Goal: Task Accomplishment & Management: Use online tool/utility

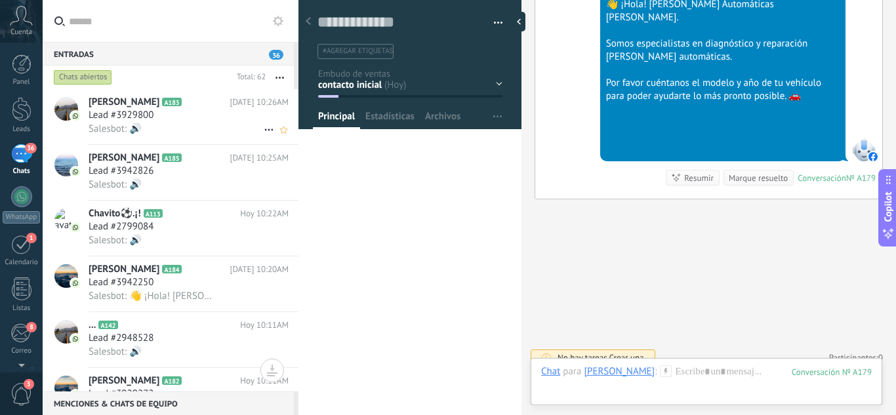
click at [155, 111] on h3 "Lead #3929800" at bounding box center [124, 115] width 71 height 13
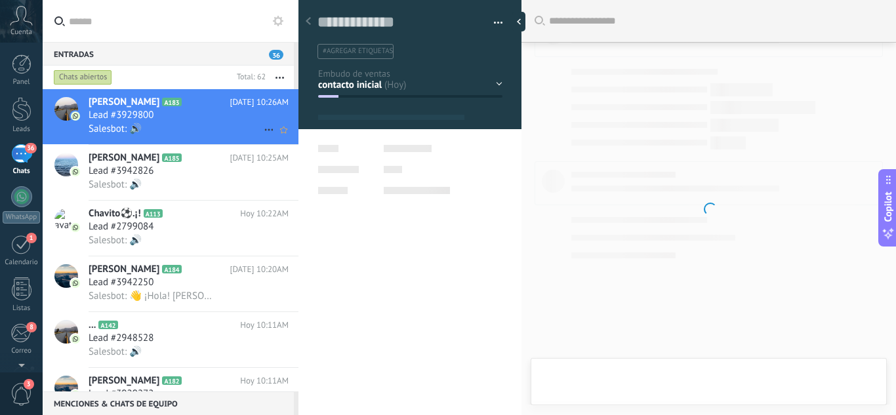
type textarea "**********"
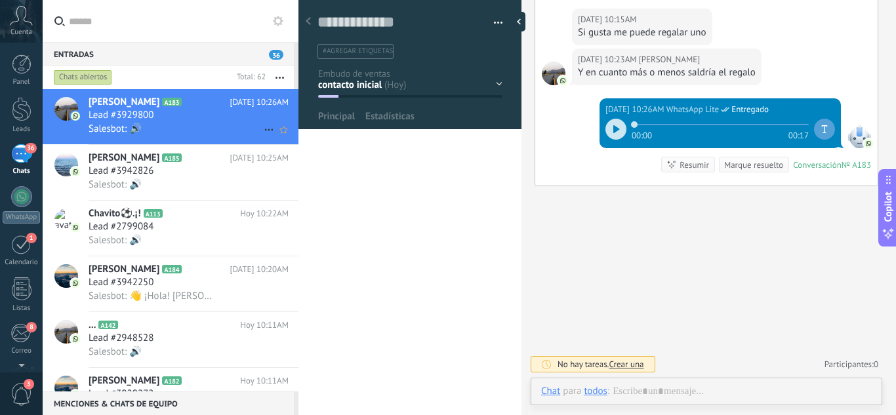
scroll to position [20, 0]
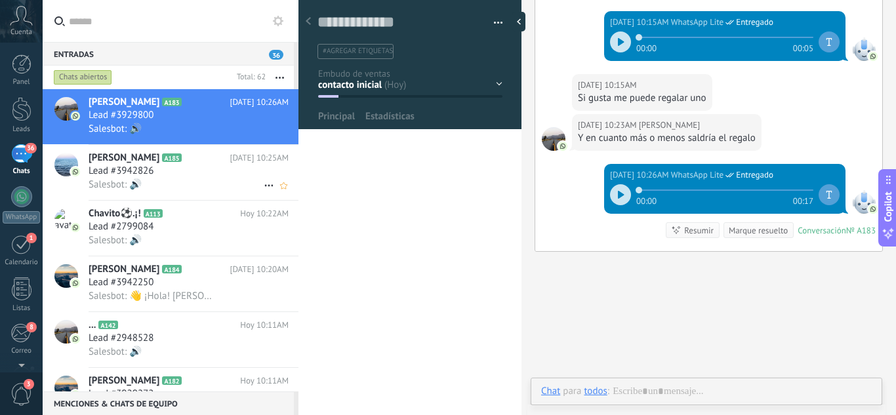
click at [158, 174] on h3 "Lead #3942826" at bounding box center [124, 171] width 71 height 13
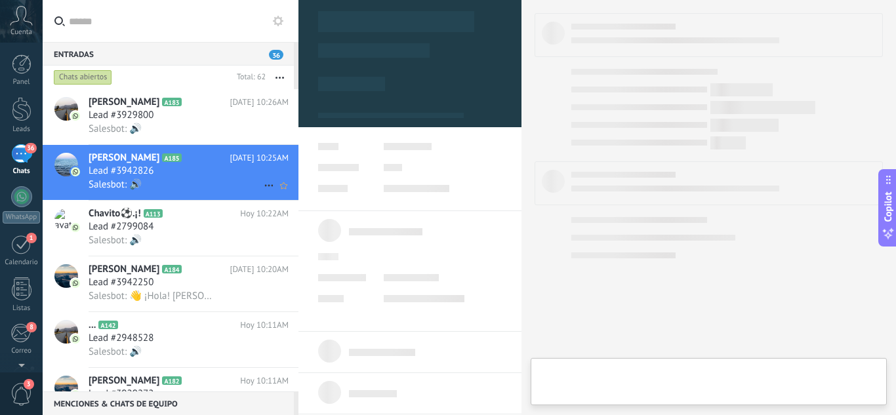
click at [205, 176] on div "Lead #3942826" at bounding box center [189, 171] width 200 height 13
click at [163, 294] on span "Salesbot: 👋 ¡Hola! Bienvenido a Cajas Automáticas Marconi. Somos especialistas …" at bounding box center [153, 296] width 128 height 12
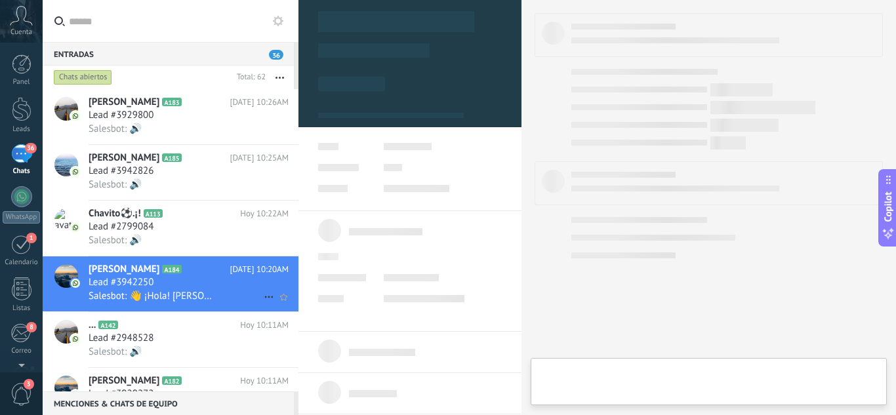
click at [207, 284] on div "Lead #3942250" at bounding box center [189, 282] width 200 height 13
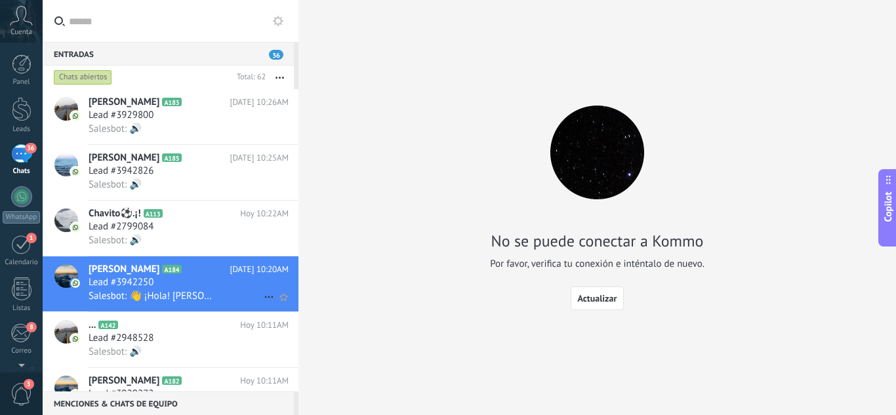
click at [146, 269] on span "[PERSON_NAME]" at bounding box center [124, 269] width 71 height 13
click at [150, 277] on span "Lead #3942250" at bounding box center [121, 282] width 65 height 13
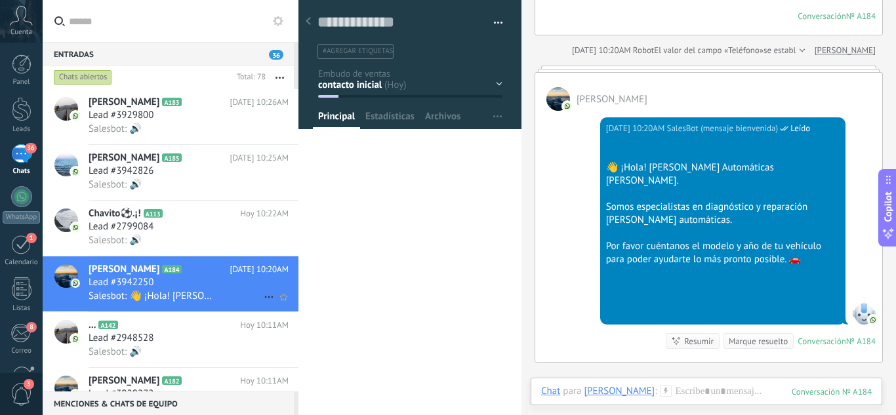
click at [186, 271] on icon at bounding box center [192, 269] width 13 height 13
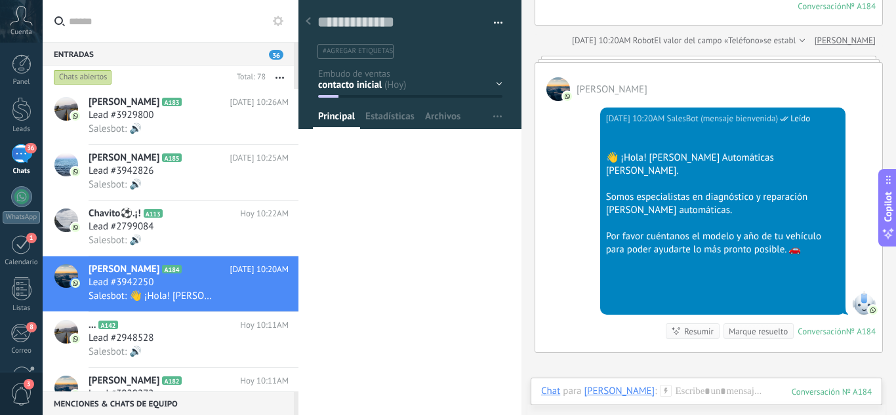
scroll to position [303, 0]
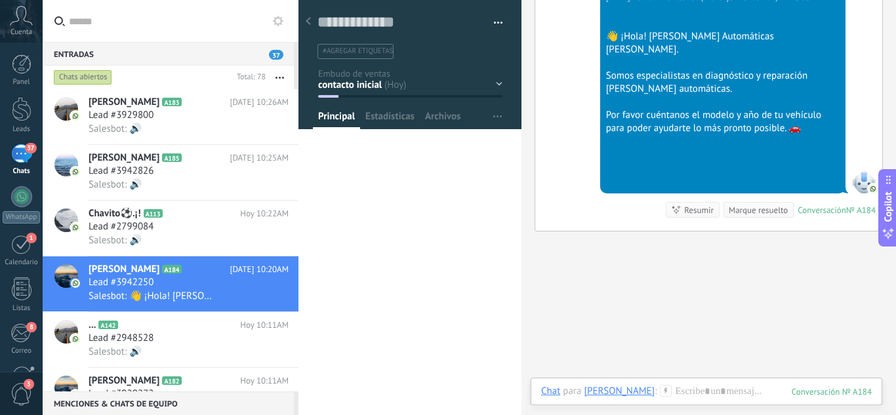
click at [660, 390] on icon at bounding box center [666, 391] width 12 height 12
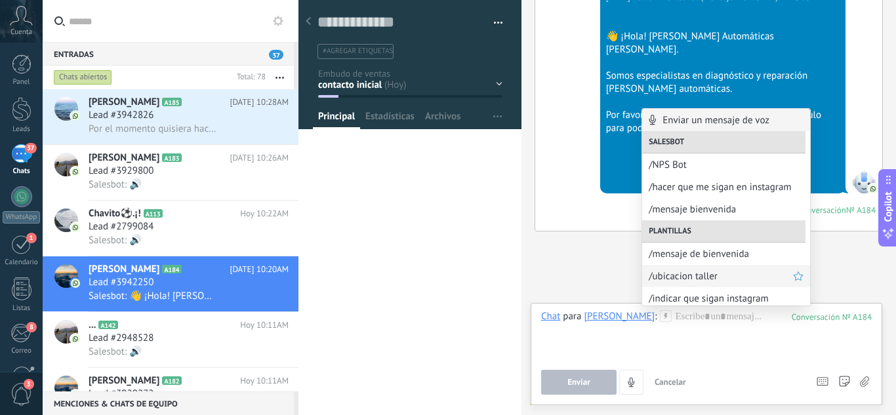
click at [726, 277] on span "/ubicacion taller" at bounding box center [721, 276] width 144 height 12
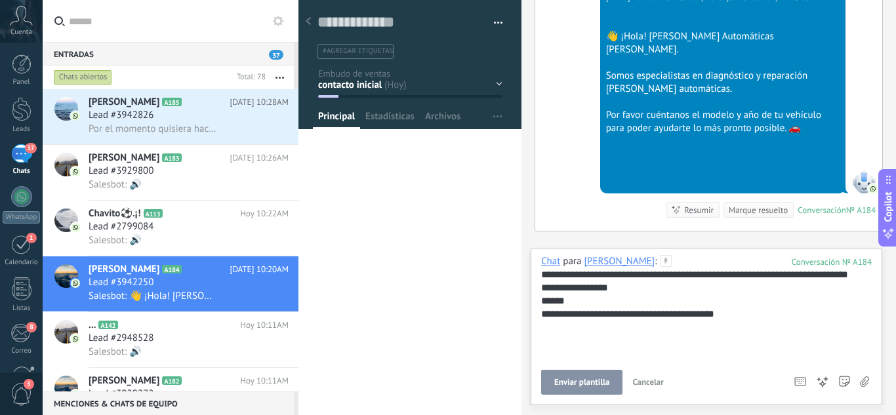
scroll to position [0, 0]
click at [583, 379] on span "Enviar plantilla" at bounding box center [581, 382] width 55 height 9
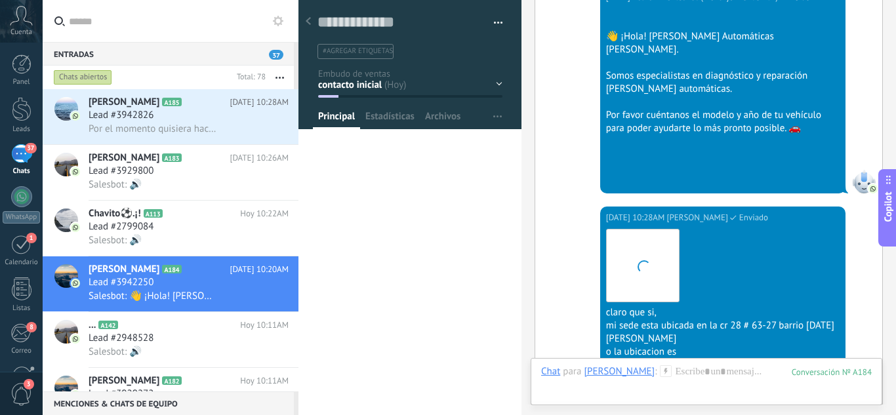
scroll to position [676, 0]
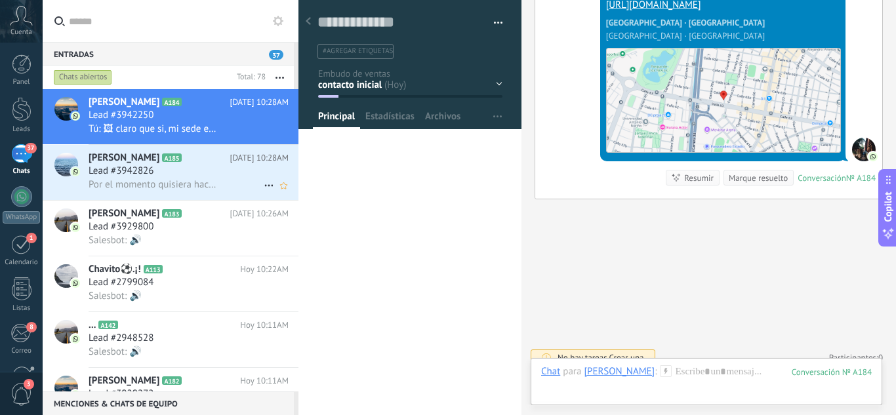
click at [186, 175] on div "Lead #3942826" at bounding box center [189, 171] width 200 height 13
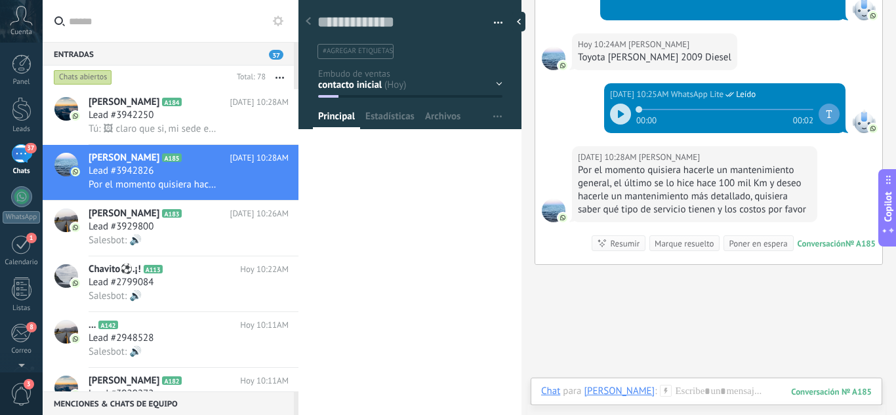
scroll to position [529, 0]
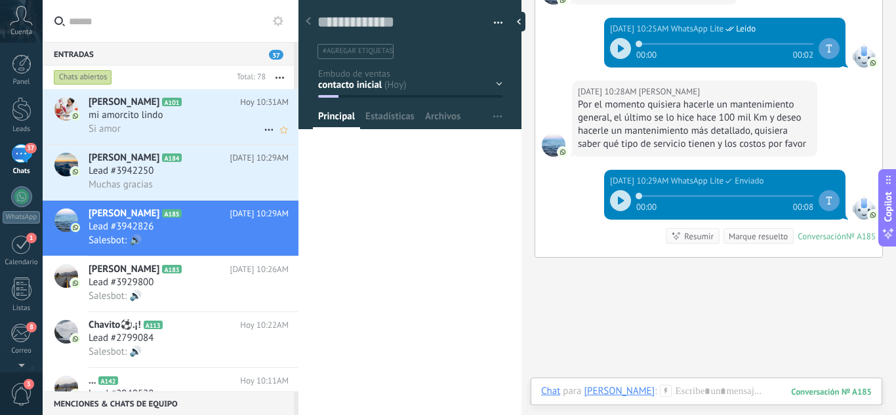
click at [197, 114] on div "mi amorcito lindo" at bounding box center [189, 115] width 200 height 13
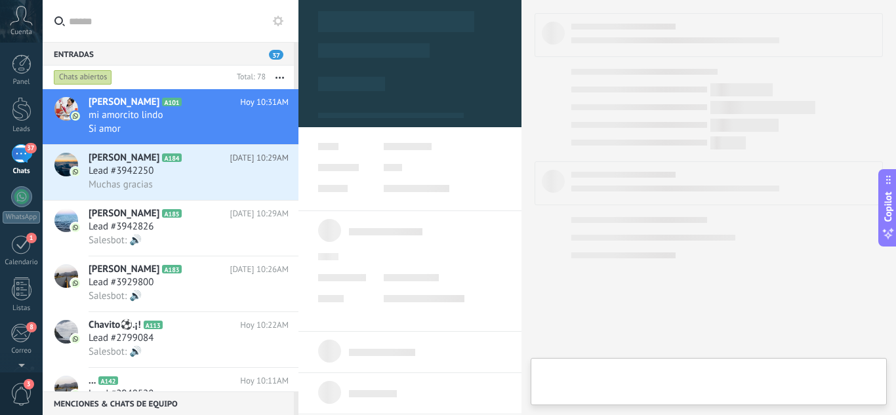
type textarea "**********"
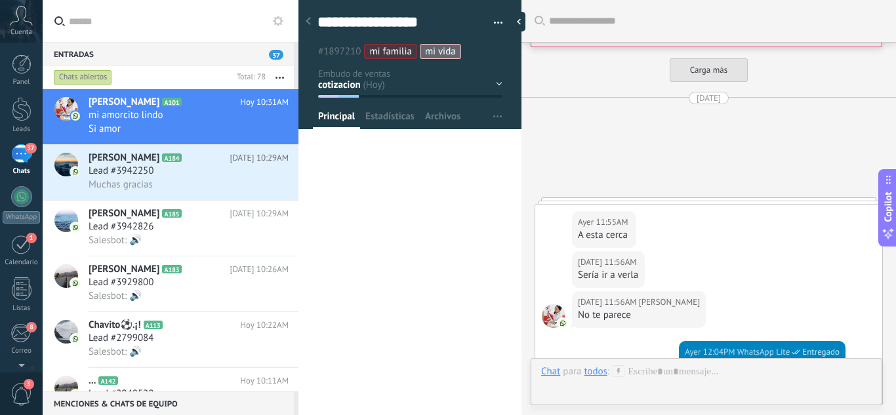
scroll to position [2642, 0]
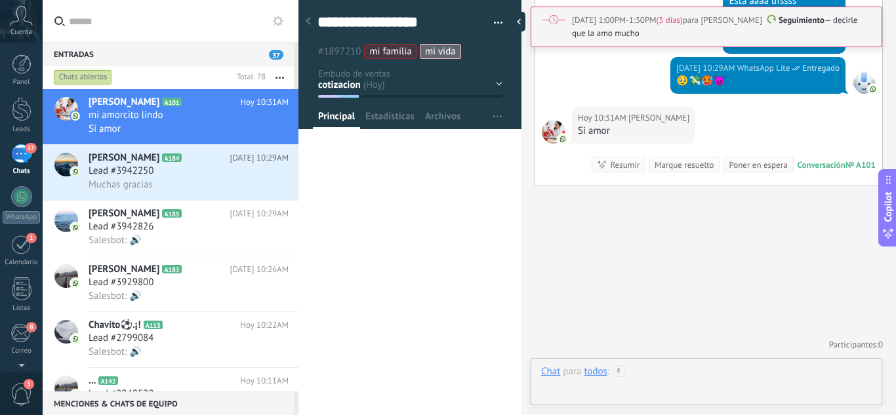
click at [713, 387] on div at bounding box center [706, 384] width 331 height 39
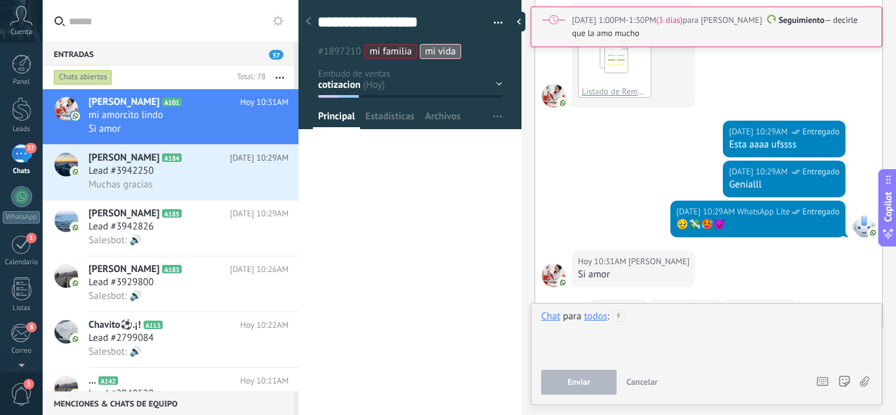
scroll to position [2786, 0]
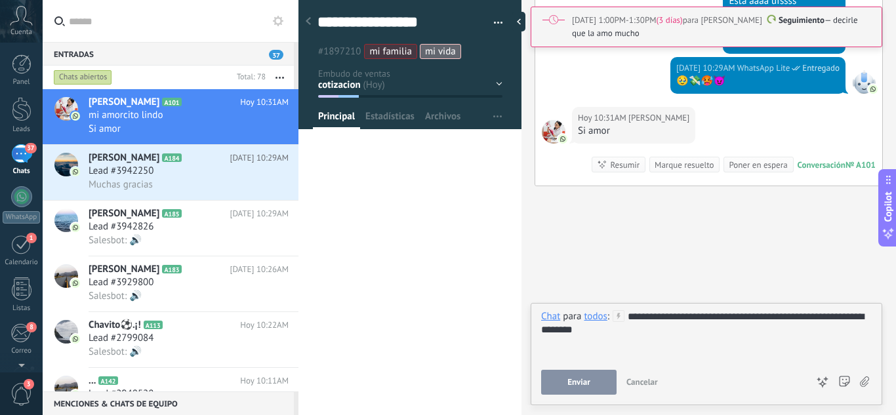
click at [571, 378] on span "Enviar" at bounding box center [578, 382] width 23 height 9
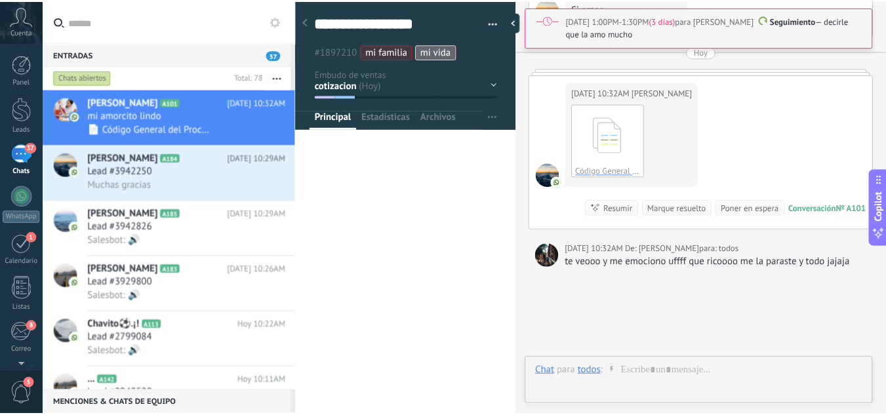
scroll to position [2991, 0]
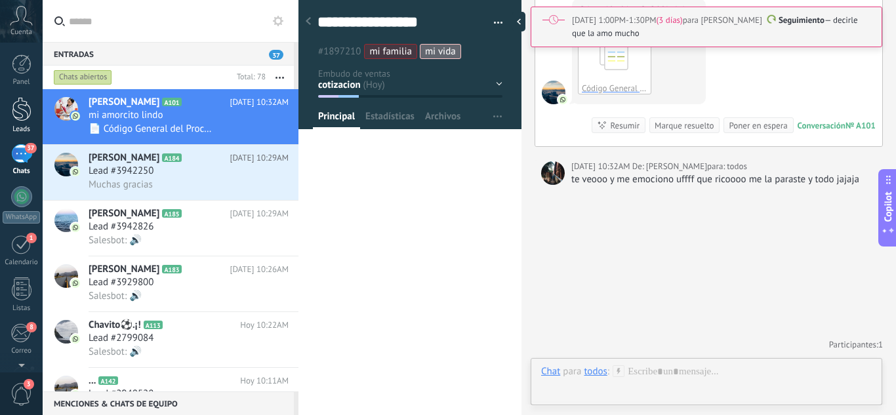
click at [7, 110] on link "Leads" at bounding box center [21, 115] width 43 height 37
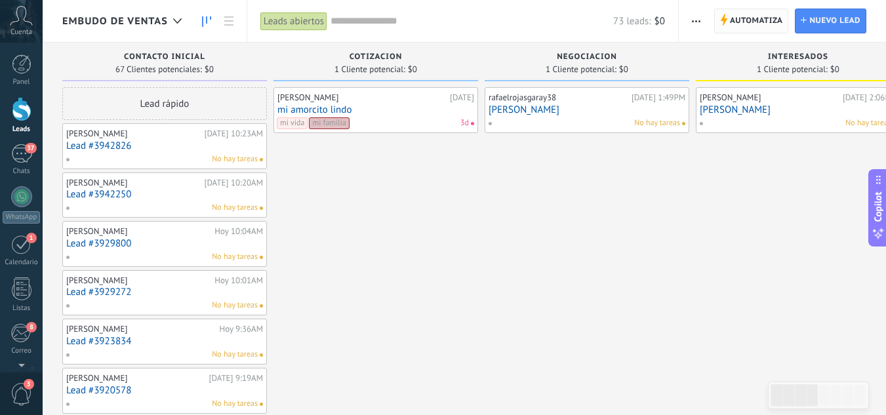
click at [730, 20] on span "Automatiza" at bounding box center [756, 21] width 53 height 24
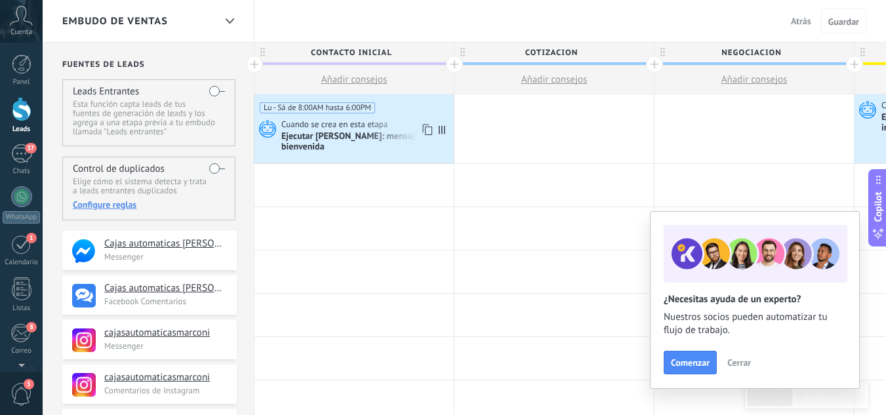
click at [371, 133] on div "Ejecutar [PERSON_NAME]: mensaje bienvenida" at bounding box center [365, 142] width 169 height 22
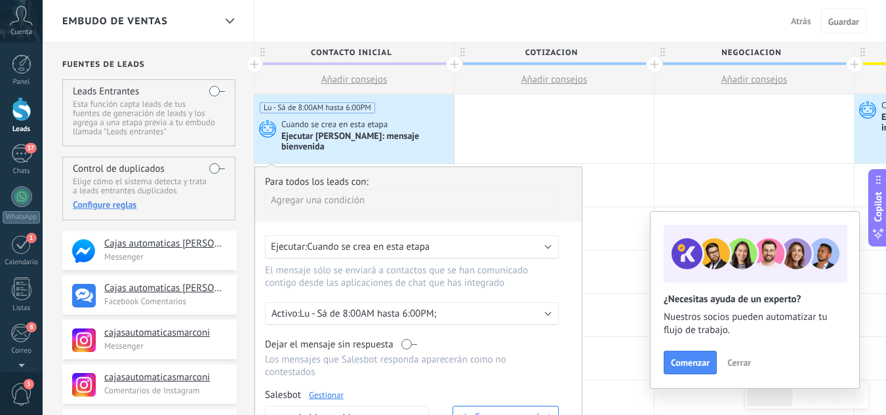
click at [544, 308] on div "Activo: Lu - Sá de 8:00AM hasta 6:00PM;" at bounding box center [411, 314] width 281 height 12
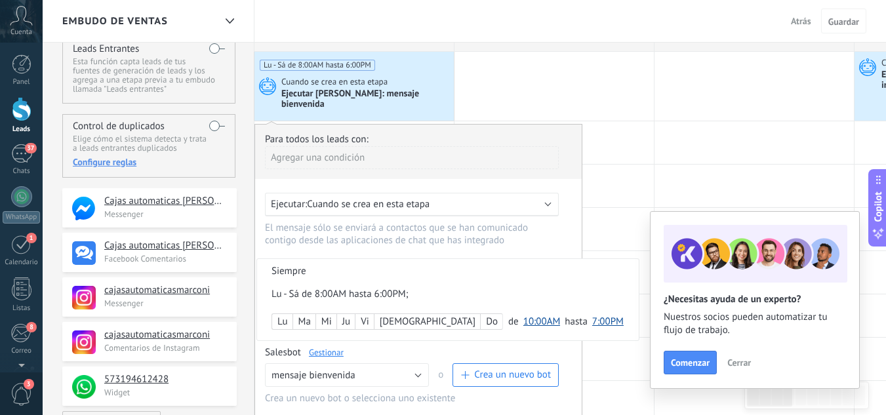
scroll to position [66, 0]
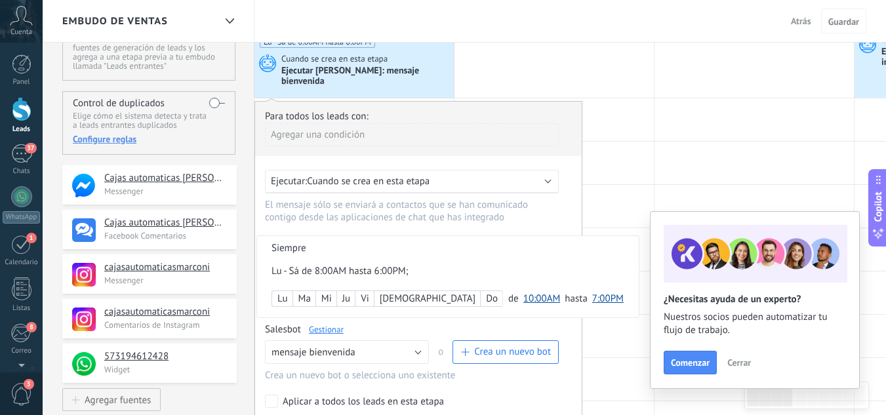
click at [481, 291] on div "Do" at bounding box center [492, 299] width 22 height 18
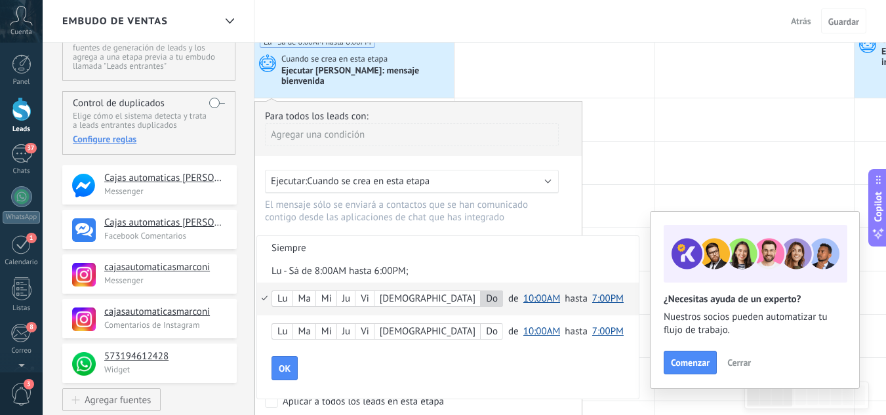
scroll to position [0, 0]
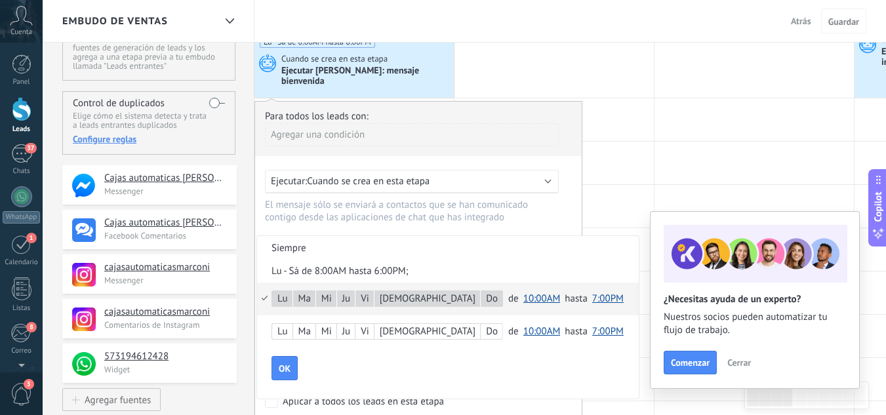
click at [523, 292] on span "10:00AM" at bounding box center [541, 298] width 37 height 12
click at [467, 315] on div "Lu Ma Mi Ju Vi Sá Do de 12:00AM 12:30AM 1:00AM 1:30AM 2:00AM 2:30AM 3:00AM 3:30…" at bounding box center [448, 331] width 382 height 33
click at [523, 292] on span "10:00AM" at bounding box center [541, 298] width 37 height 12
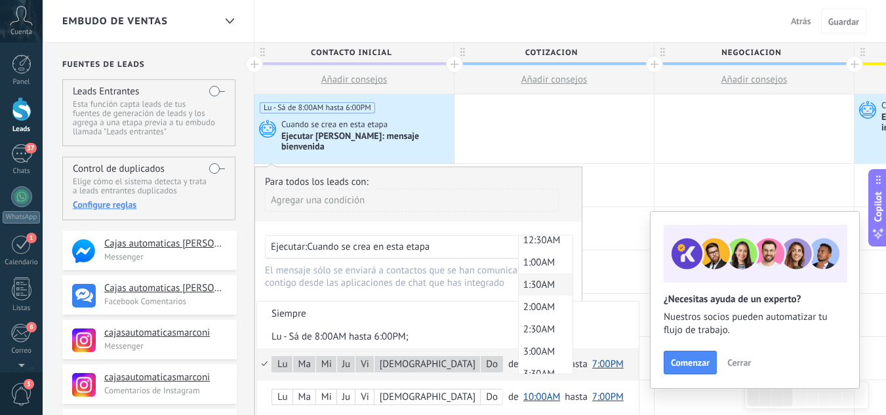
scroll to position [0, 0]
click at [519, 285] on span "1:00AM" at bounding box center [544, 291] width 50 height 12
click at [587, 358] on span "7:00PM" at bounding box center [602, 364] width 31 height 12
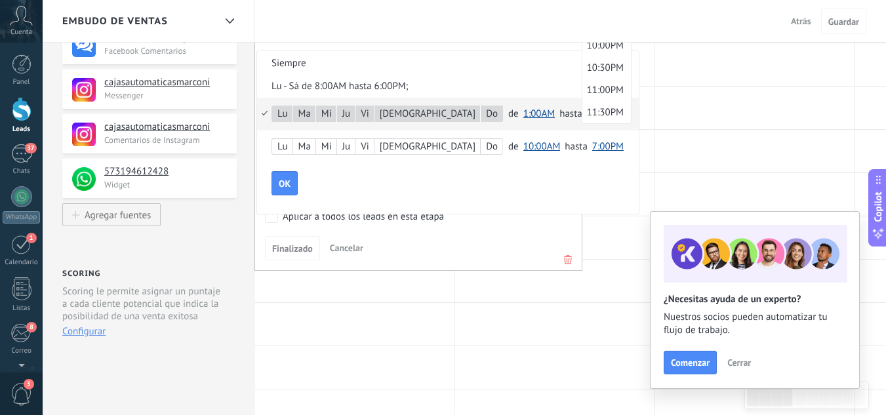
scroll to position [262, 0]
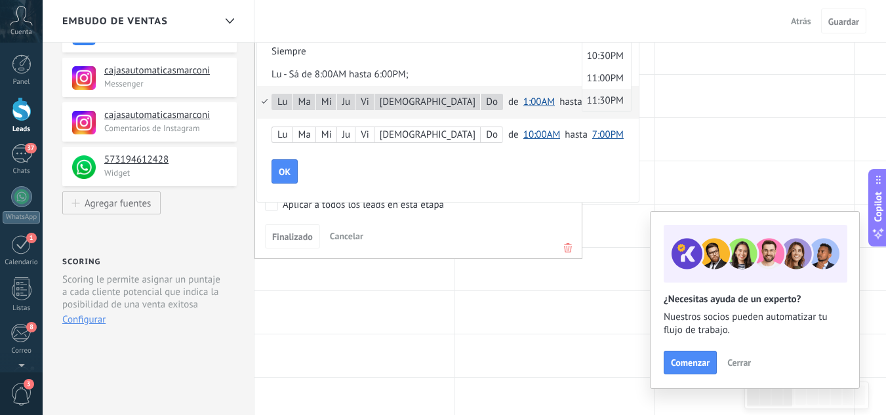
click at [582, 94] on span "11:30PM" at bounding box center [604, 100] width 45 height 12
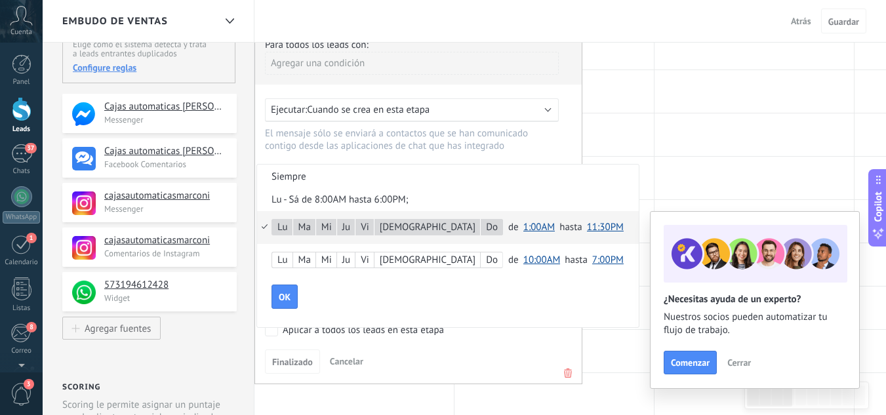
scroll to position [131, 0]
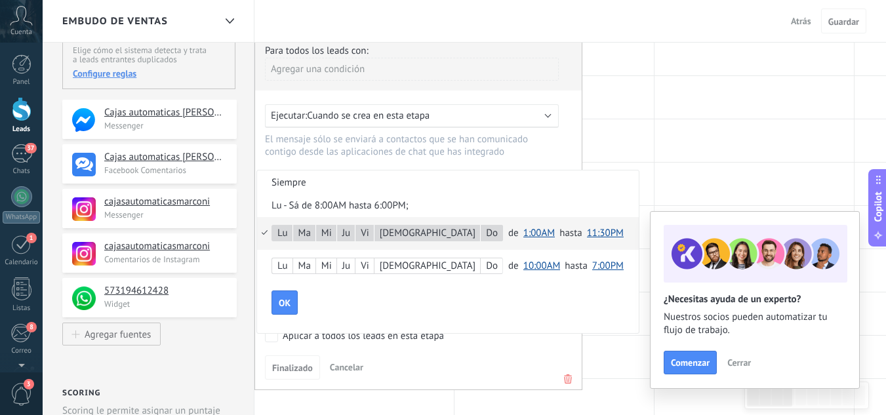
click at [523, 227] on span "1:00AM" at bounding box center [538, 233] width 31 height 12
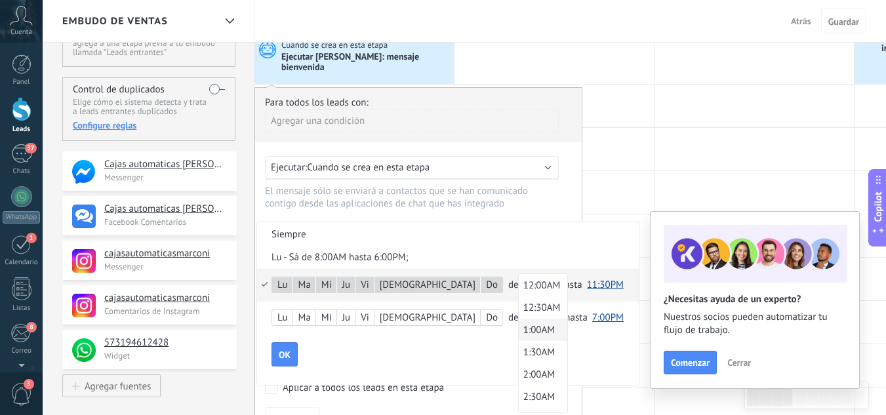
scroll to position [0, 0]
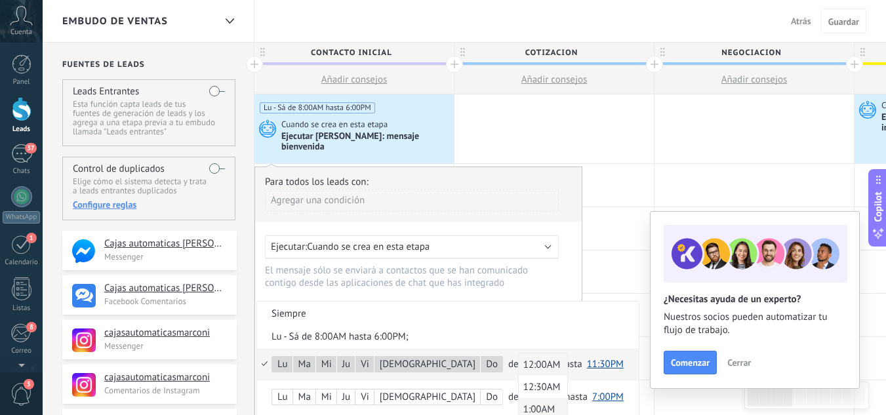
click at [519, 359] on span "12:00AM" at bounding box center [541, 365] width 45 height 12
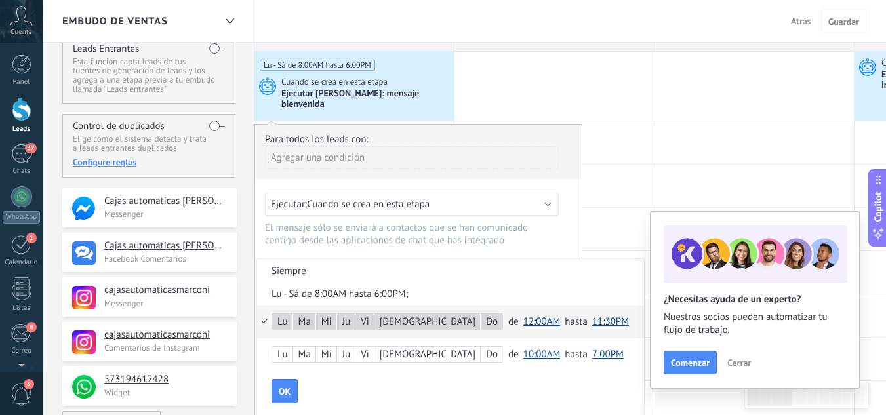
scroll to position [66, 0]
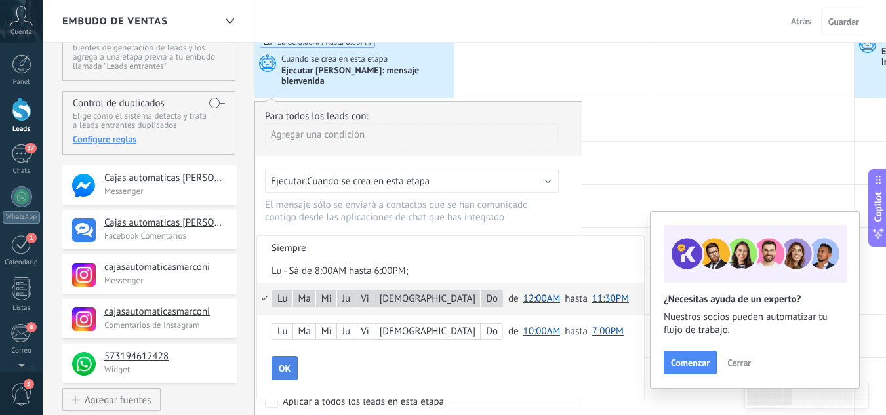
click at [292, 359] on button "OK" at bounding box center [284, 368] width 26 height 25
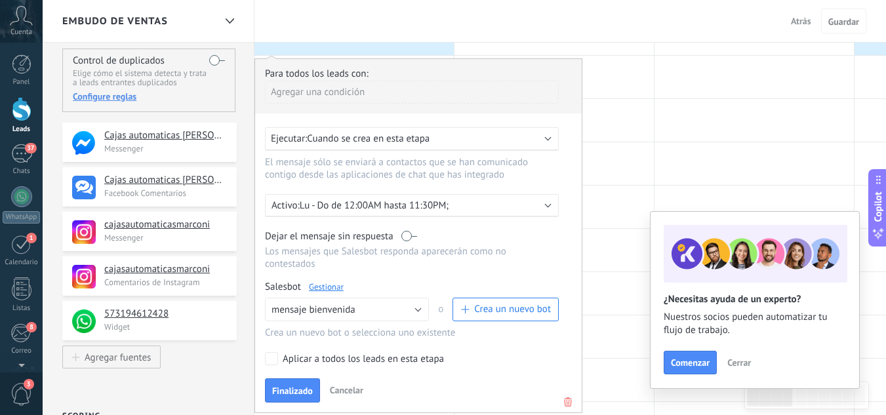
scroll to position [131, 0]
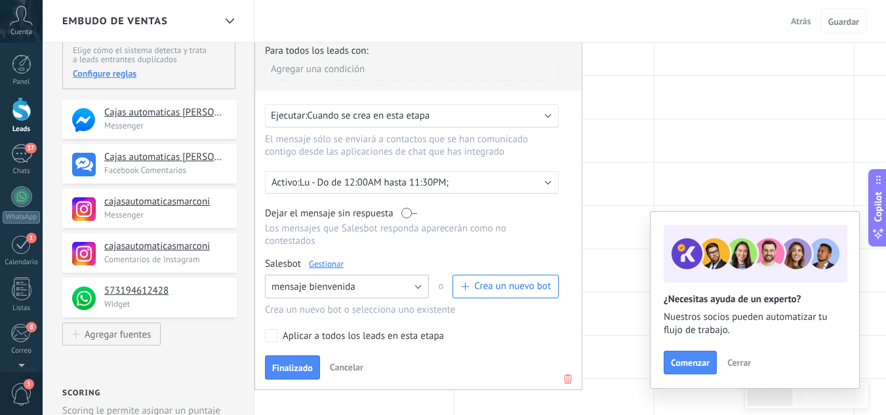
click at [417, 277] on button "mensaje bienvenida" at bounding box center [347, 287] width 164 height 24
click at [371, 303] on span "mensaje bienvenida" at bounding box center [340, 309] width 167 height 12
click at [336, 260] on link "Gestionar" at bounding box center [326, 263] width 35 height 11
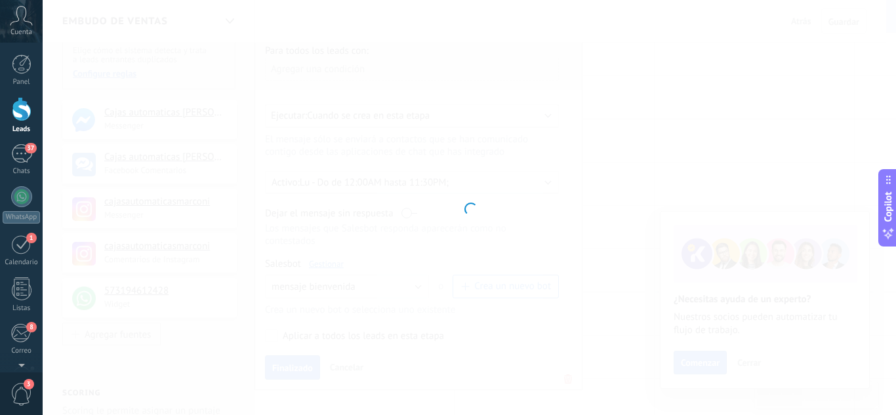
type input "**********"
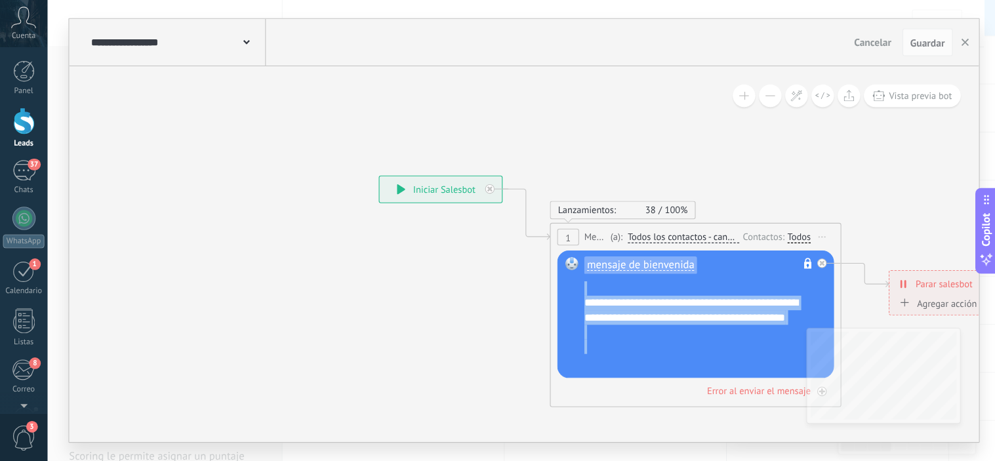
scroll to position [105, 0]
drag, startPoint x: 660, startPoint y: 311, endPoint x: 622, endPoint y: 324, distance: 40.0
click at [622, 324] on div "**********" at bounding box center [635, 292] width 218 height 79
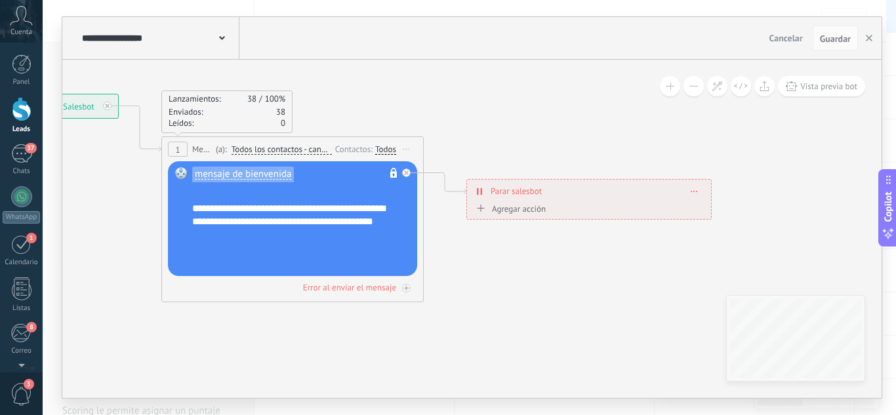
drag, startPoint x: 769, startPoint y: 275, endPoint x: 439, endPoint y: 210, distance: 336.8
click at [438, 210] on icon at bounding box center [359, 198] width 1360 height 864
click at [527, 188] on span "Parar salesbot" at bounding box center [518, 191] width 51 height 12
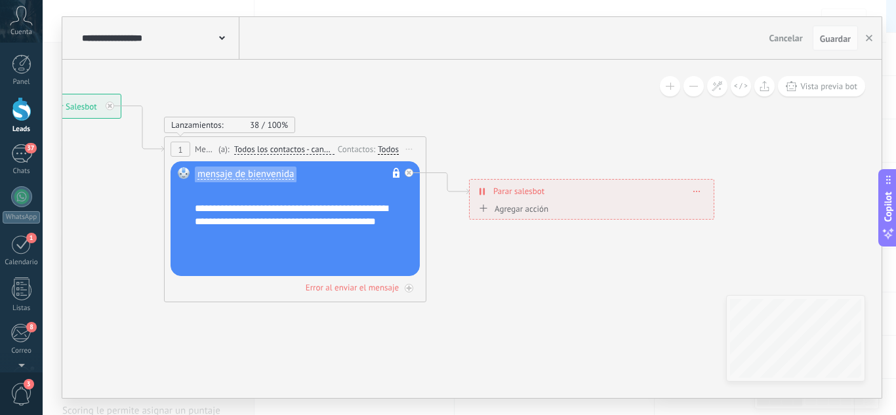
click at [482, 190] on icon at bounding box center [482, 191] width 6 height 10
click at [526, 205] on div "Agregar acción" at bounding box center [511, 209] width 73 height 10
click at [526, 205] on button "Conversación marcada como cerrada" at bounding box center [551, 209] width 164 height 24
click at [524, 235] on span "Iniciar Salesbot" at bounding box center [549, 232] width 159 height 12
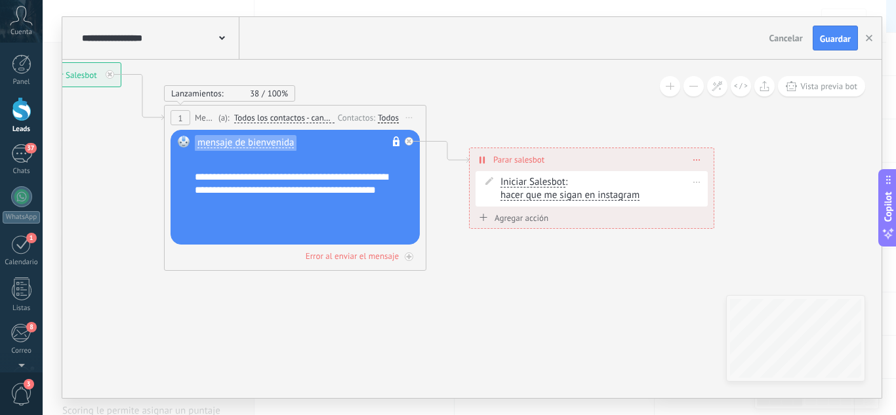
click at [490, 178] on icon at bounding box center [489, 181] width 8 height 8
click at [519, 216] on div "Agregar acción" at bounding box center [511, 218] width 73 height 10
click at [519, 216] on button "Iniciar Salesbot" at bounding box center [551, 219] width 164 height 24
click at [483, 153] on div "**********" at bounding box center [592, 159] width 244 height 23
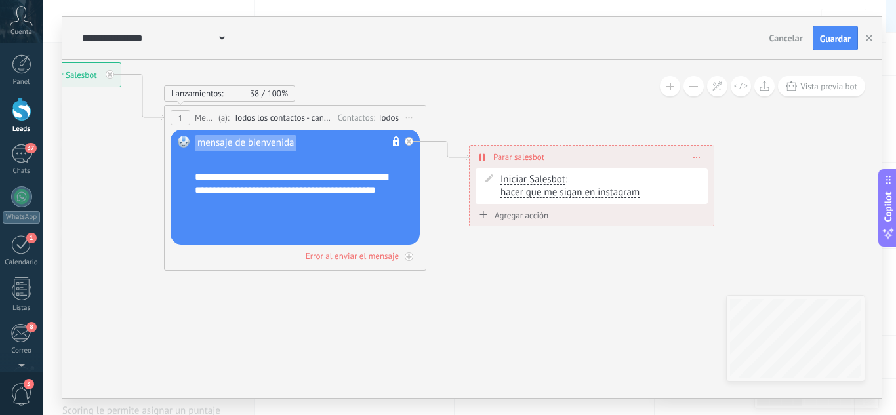
click at [481, 157] on icon at bounding box center [480, 156] width 2 height 7
click at [481, 155] on icon at bounding box center [480, 153] width 2 height 7
click at [697, 153] on icon at bounding box center [697, 153] width 7 height 1
click at [710, 172] on div "Borrar" at bounding box center [721, 172] width 58 height 22
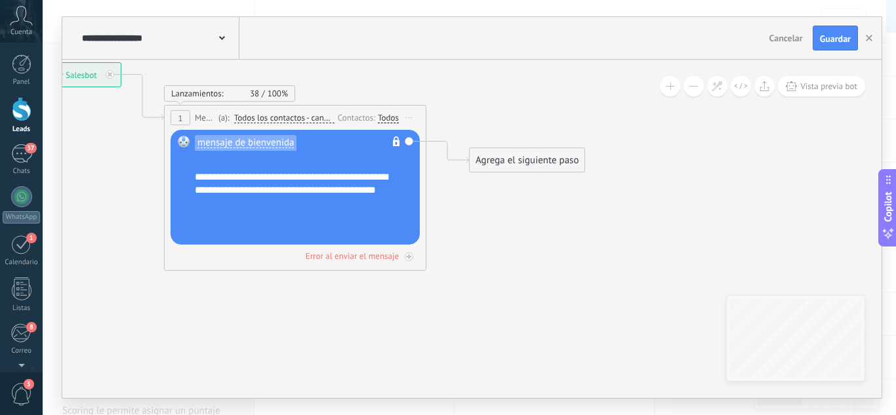
click at [526, 155] on div "Agrega el siguiente paso" at bounding box center [527, 161] width 115 height 22
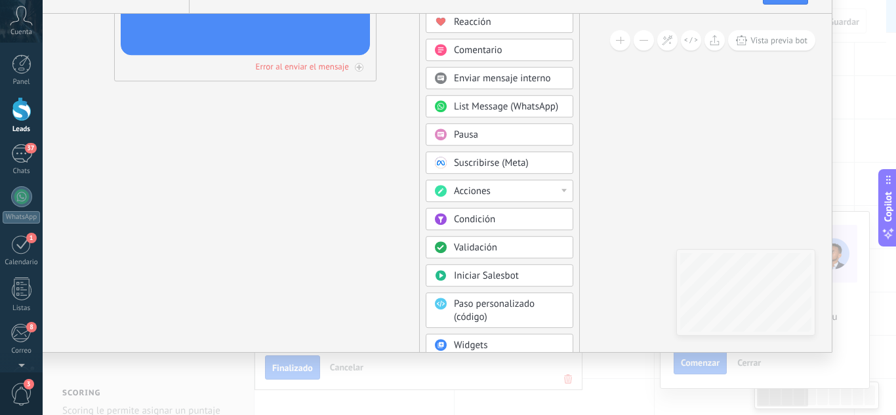
type textarea "**********"
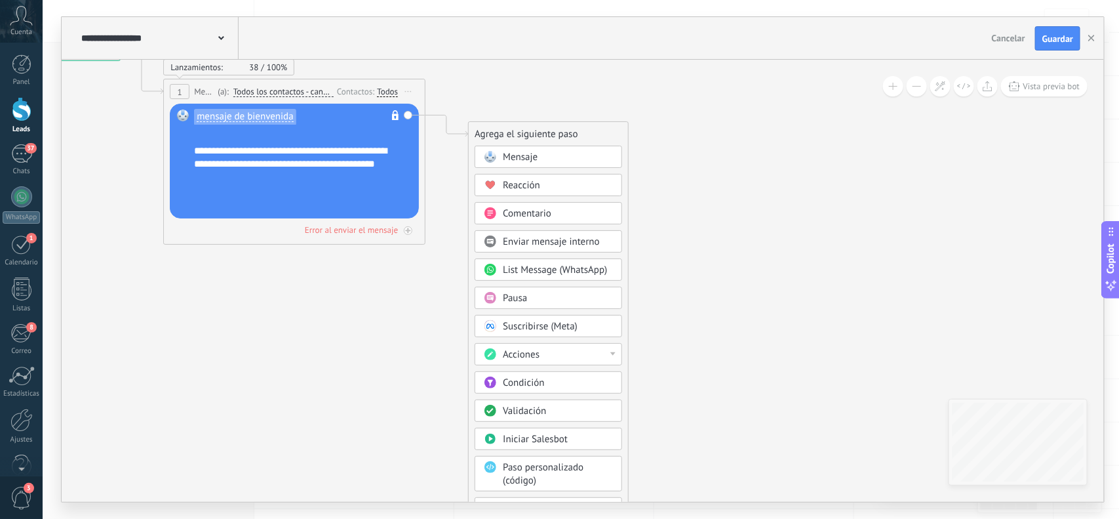
click at [575, 159] on div "Mensaje" at bounding box center [558, 157] width 110 height 13
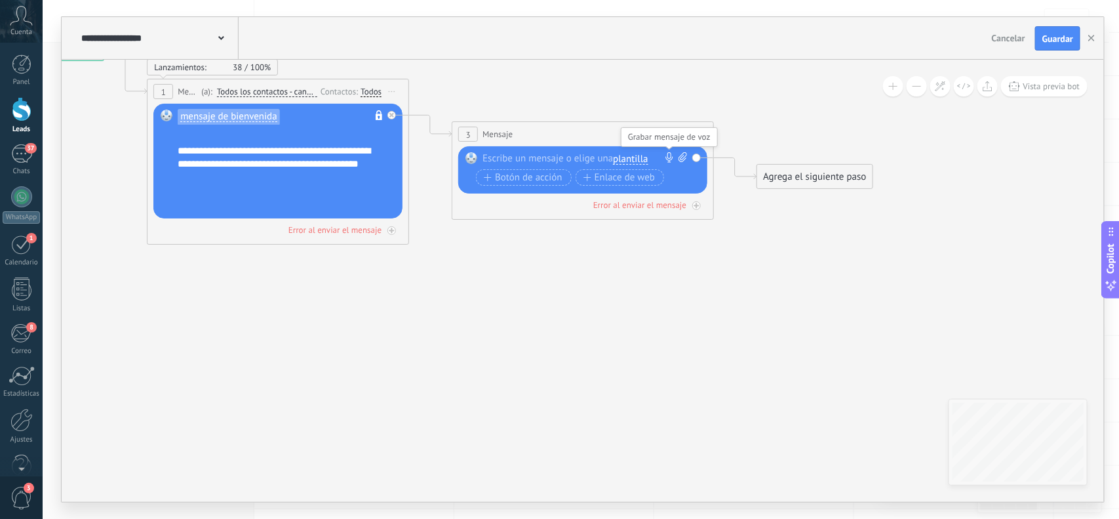
click at [668, 155] on use at bounding box center [669, 157] width 7 height 10
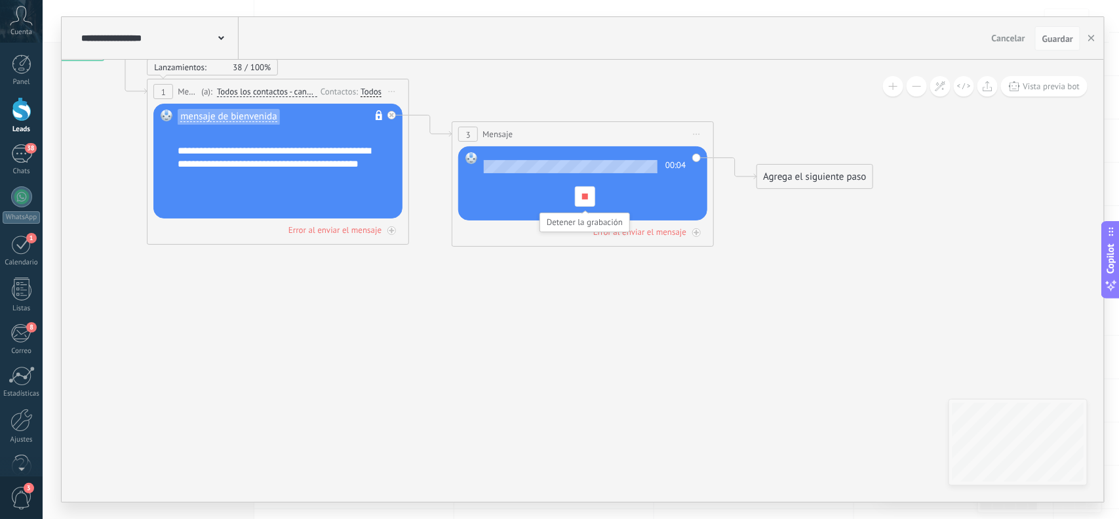
click at [588, 195] on div at bounding box center [585, 196] width 20 height 20
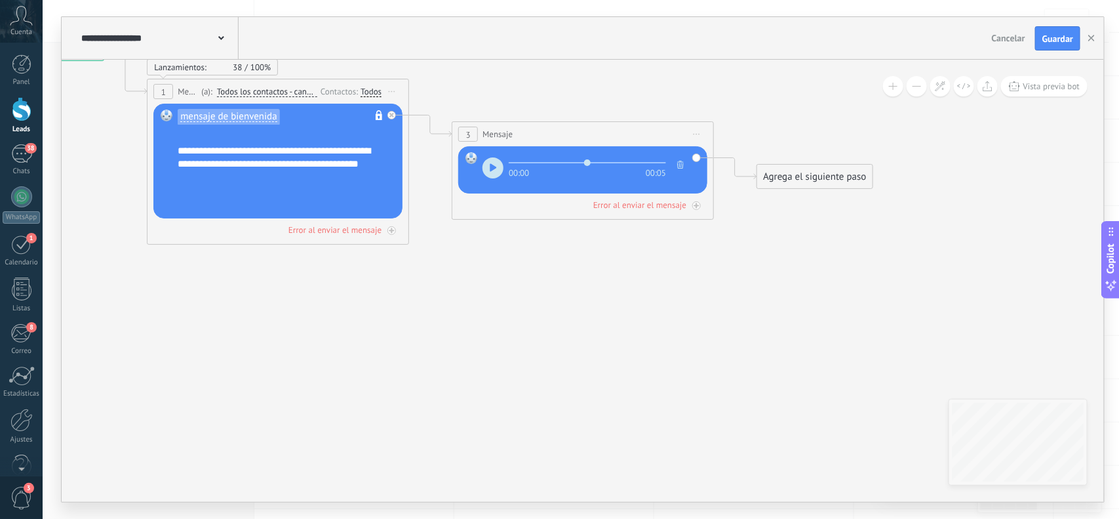
click at [683, 162] on icon "button" at bounding box center [680, 165] width 7 height 8
click at [669, 151] on div "[DATE]T15:39:34.980Z.ogg Reemplazar Quitar Convertir a mensaje de voz Arrastre …" at bounding box center [582, 169] width 249 height 47
click at [668, 157] on use at bounding box center [669, 157] width 7 height 10
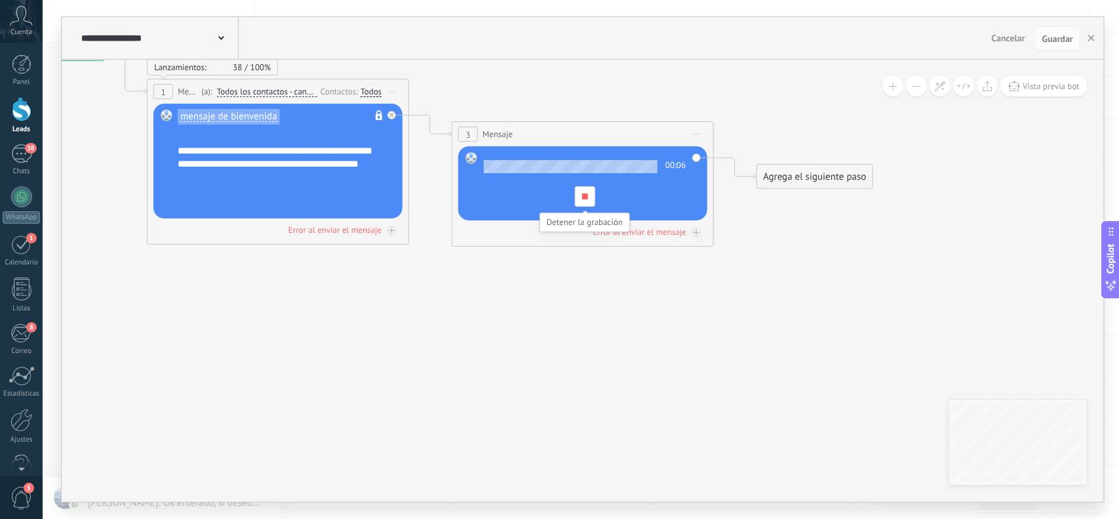
click at [580, 197] on div at bounding box center [585, 196] width 20 height 20
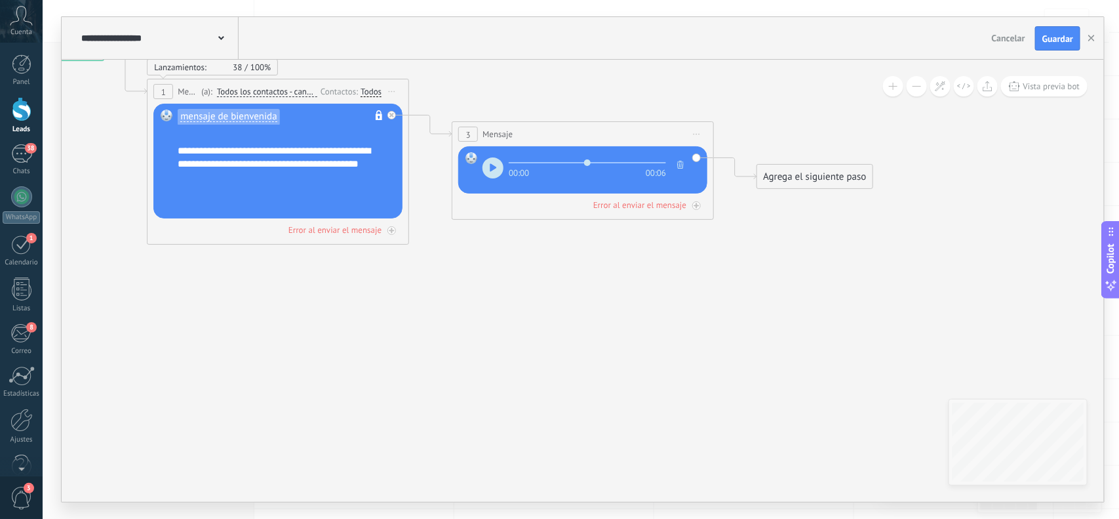
click at [489, 166] on button "button" at bounding box center [493, 167] width 21 height 21
type input "****"
click at [682, 161] on button "button" at bounding box center [680, 165] width 13 height 16
click at [666, 156] on icon at bounding box center [669, 157] width 10 height 10
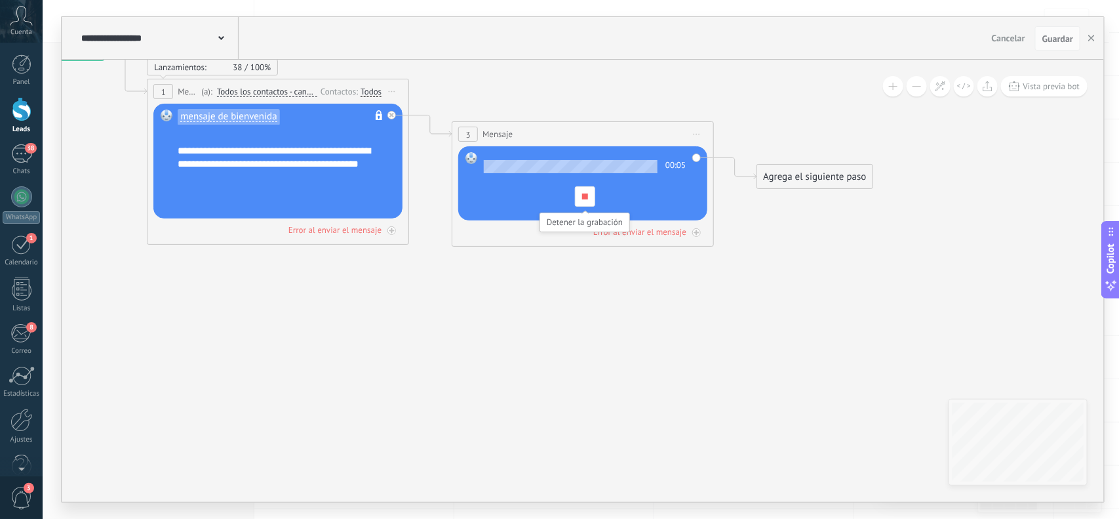
click at [584, 191] on div at bounding box center [585, 196] width 20 height 20
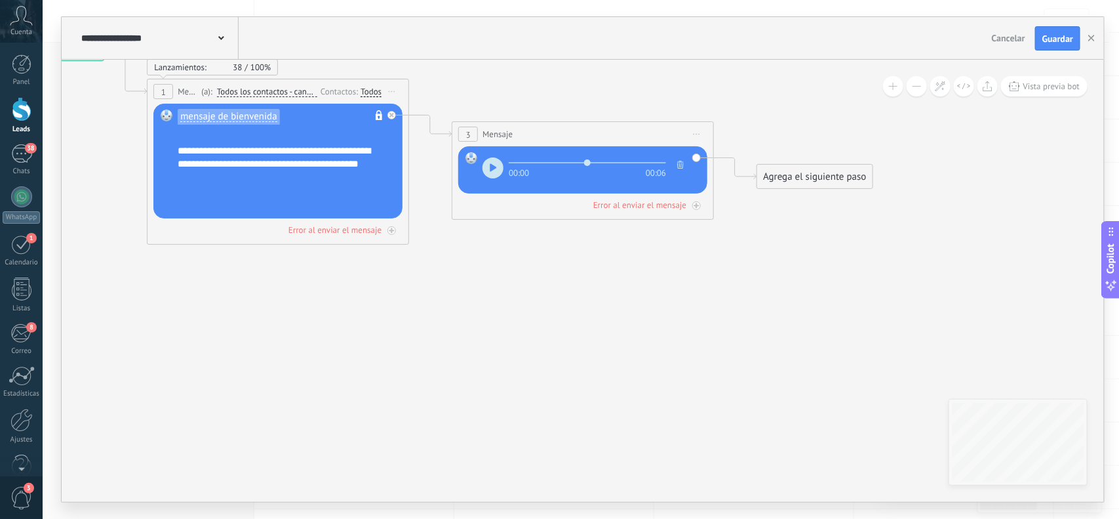
click at [679, 167] on icon "button" at bounding box center [680, 165] width 7 height 8
click at [668, 159] on icon at bounding box center [669, 157] width 10 height 10
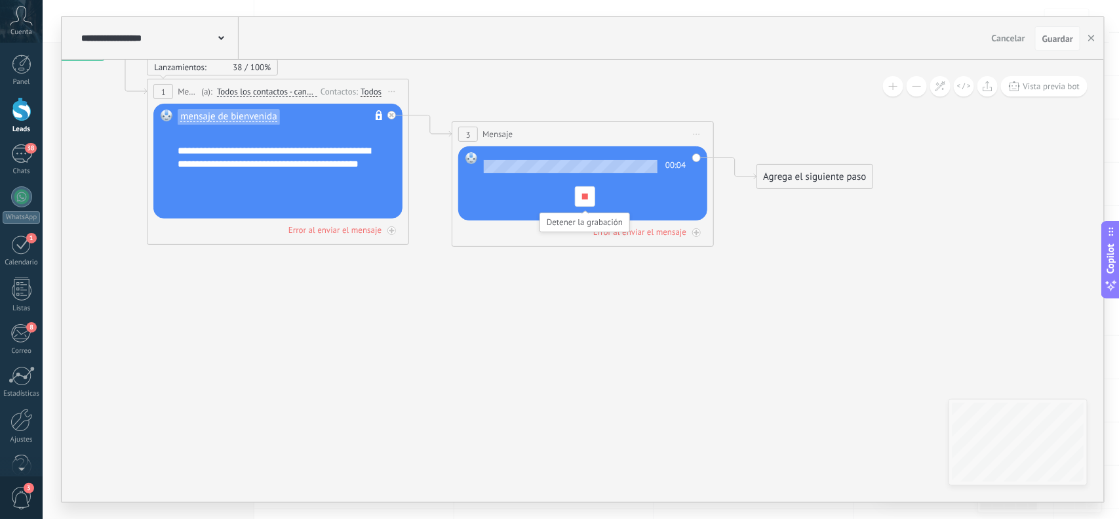
click at [586, 201] on div at bounding box center [585, 196] width 20 height 20
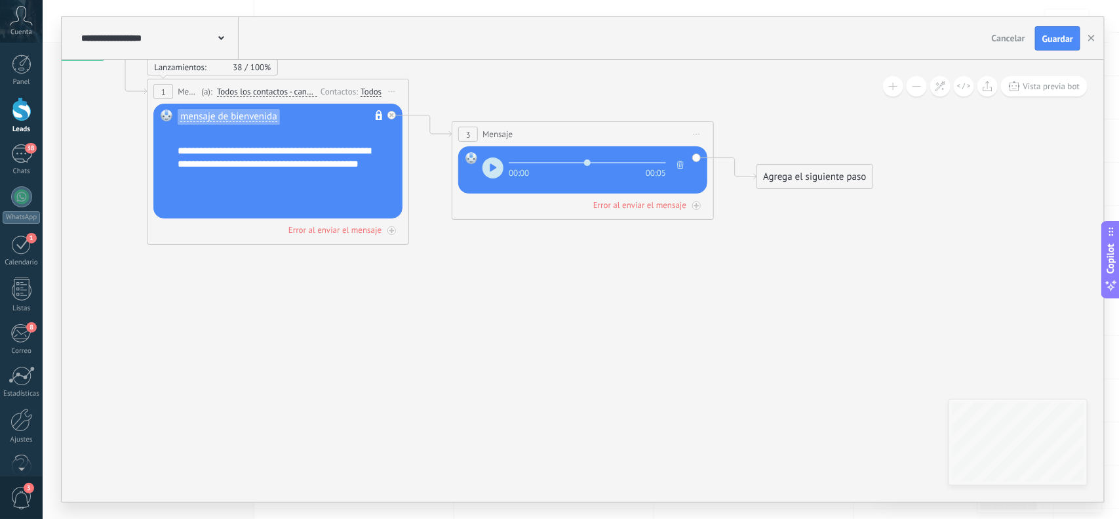
drag, startPoint x: 679, startPoint y: 159, endPoint x: 689, endPoint y: 159, distance: 10.5
click at [683, 159] on button "button" at bounding box center [680, 165] width 13 height 16
click at [670, 155] on icon at bounding box center [669, 157] width 10 height 10
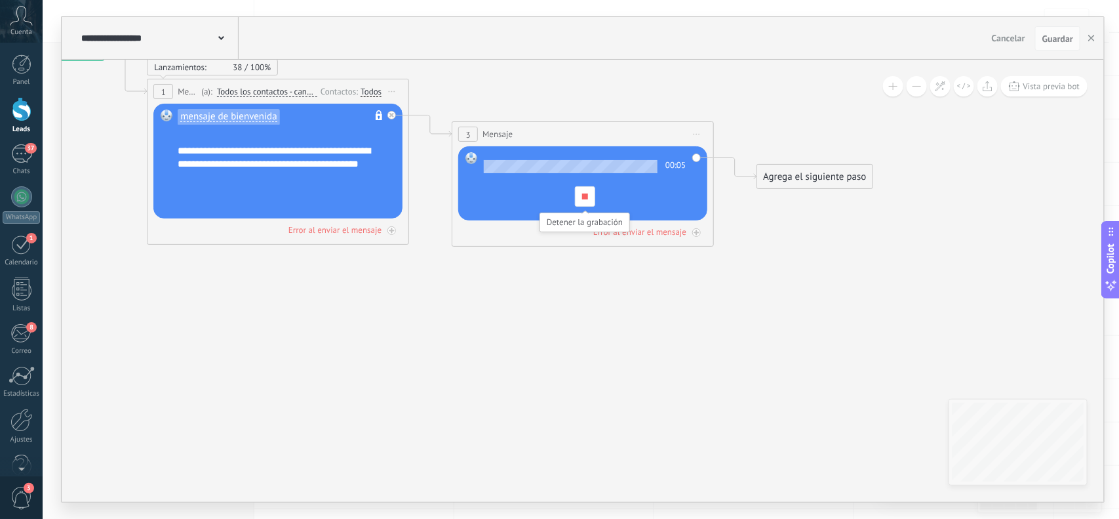
click at [589, 205] on div at bounding box center [585, 196] width 20 height 20
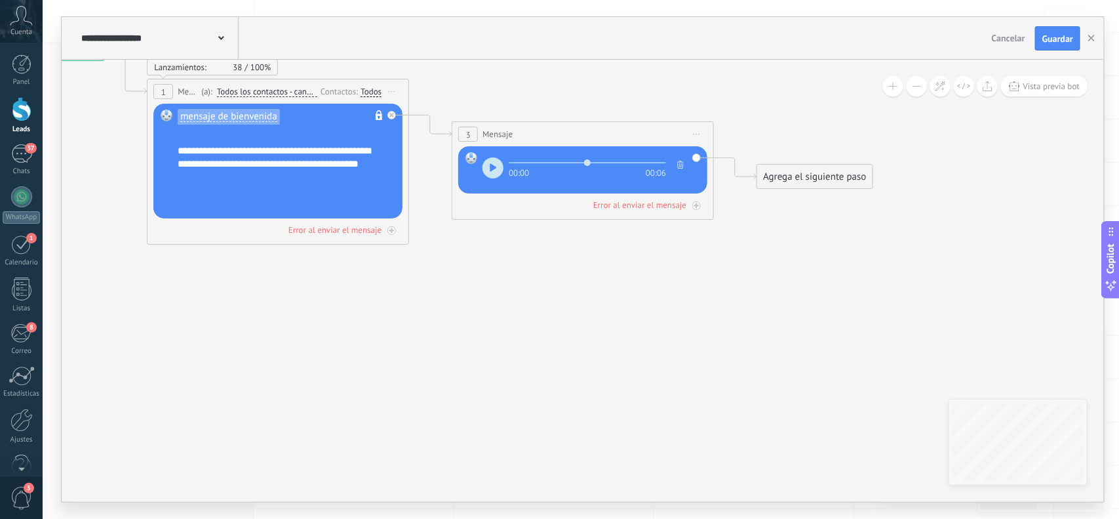
click at [493, 165] on icon "button" at bounding box center [493, 167] width 7 height 9
type input "****"
click at [571, 174] on div "00:06 00:00" at bounding box center [587, 173] width 157 height 10
click at [695, 204] on icon at bounding box center [697, 206] width 7 height 7
click at [694, 207] on icon at bounding box center [696, 205] width 5 height 5
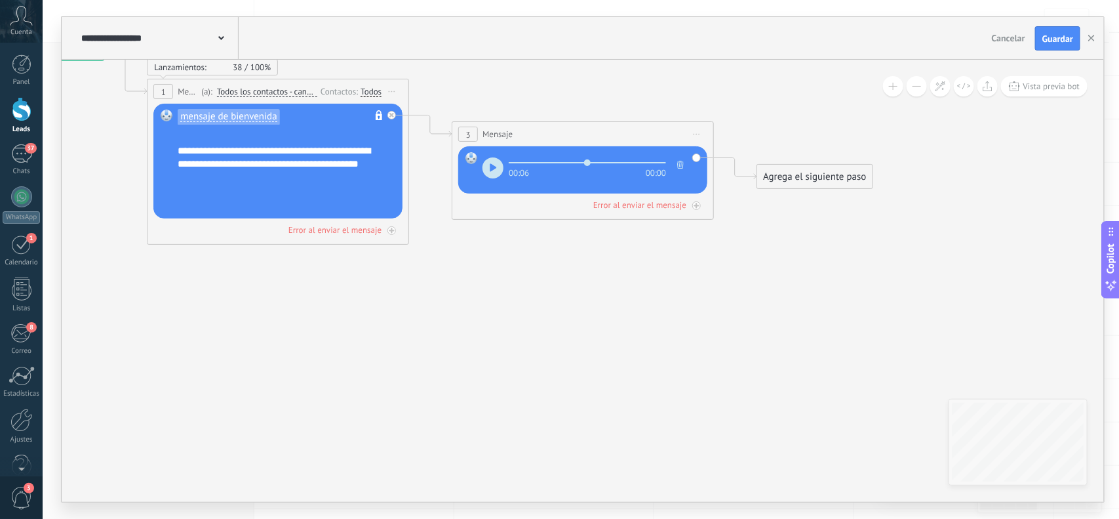
click at [369, 180] on div "**********" at bounding box center [286, 170] width 217 height 79
click at [364, 165] on div "**********" at bounding box center [286, 170] width 217 height 79
click at [378, 120] on rect at bounding box center [379, 117] width 7 height 6
click at [377, 104] on div "No es posible editar la plantilla de contenido" at bounding box center [451, 96] width 180 height 16
click at [475, 129] on div "3" at bounding box center [468, 134] width 20 height 15
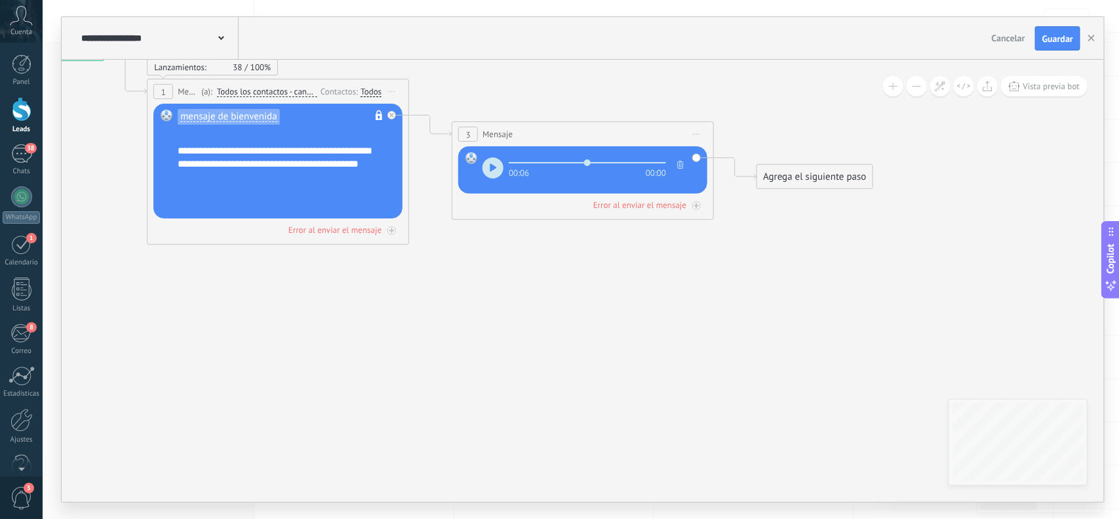
click at [782, 184] on div "Agrega el siguiente paso" at bounding box center [814, 177] width 115 height 22
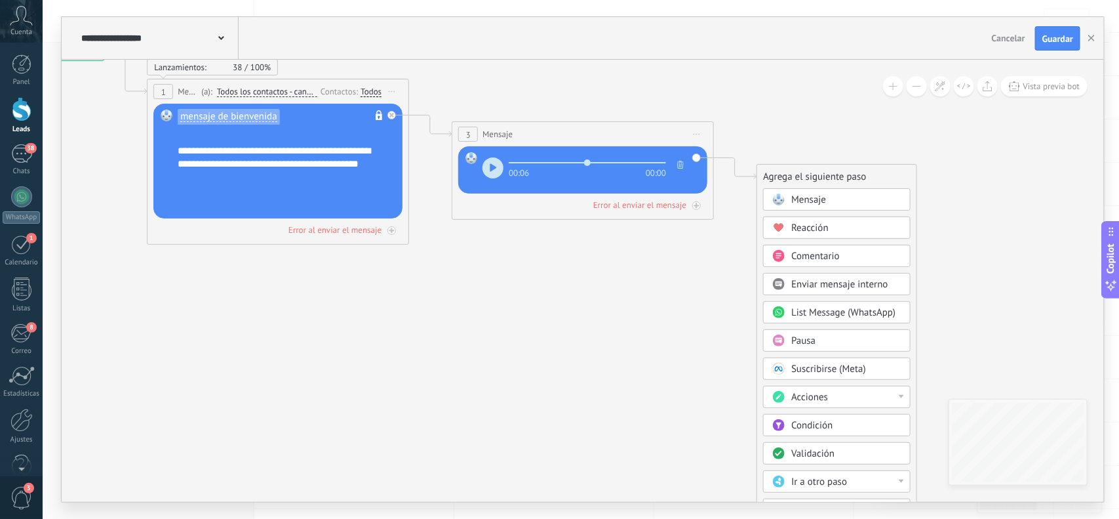
click at [567, 179] on div "00:06 00:00" at bounding box center [585, 170] width 205 height 37
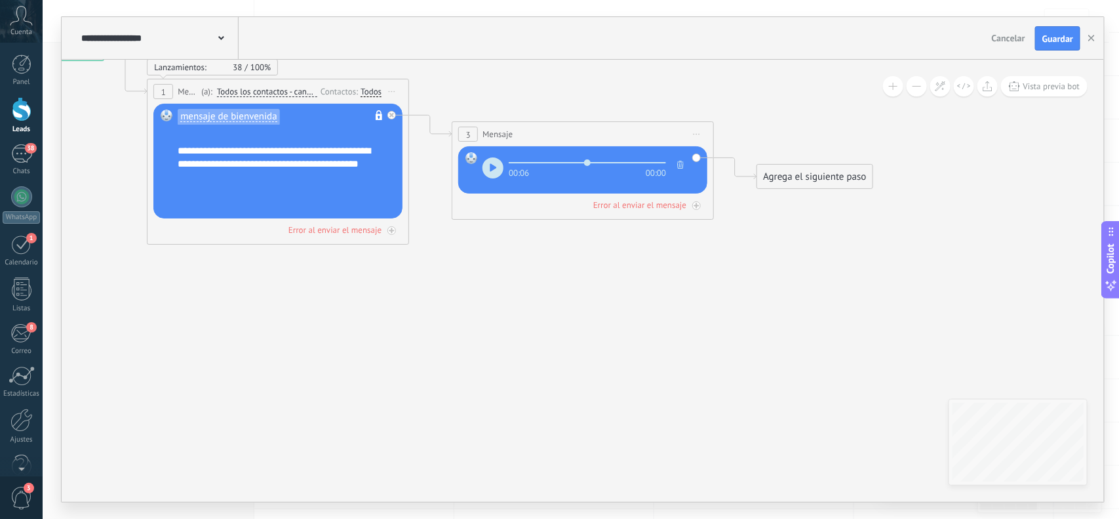
click at [169, 116] on rect at bounding box center [167, 116] width 12 height 12
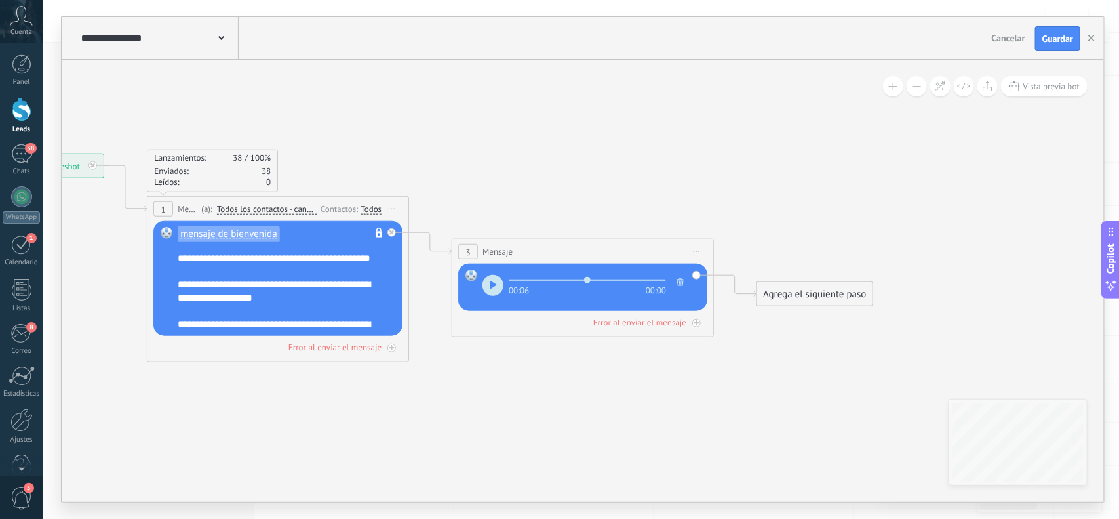
click at [296, 207] on span "Todos los contactos - canales seleccionados" at bounding box center [267, 209] width 100 height 10
click at [296, 207] on button "Todos los contactos - canales seleccionados" at bounding box center [292, 209] width 164 height 24
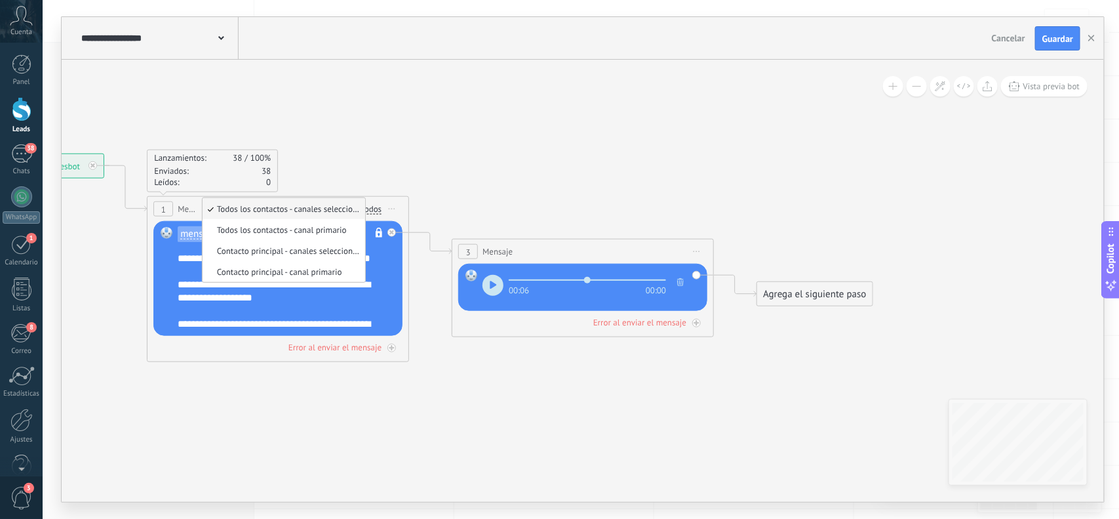
click at [393, 201] on span "Iniciar vista previa aquí Cambiar nombre Duplicar [GEOGRAPHIC_DATA]" at bounding box center [392, 208] width 21 height 19
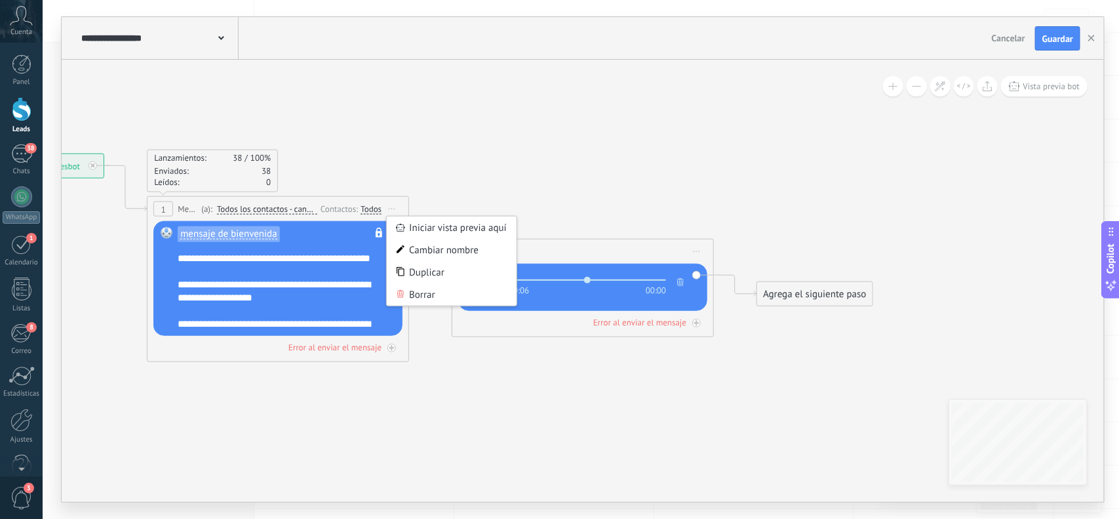
click at [378, 209] on div "Todos" at bounding box center [371, 209] width 21 height 10
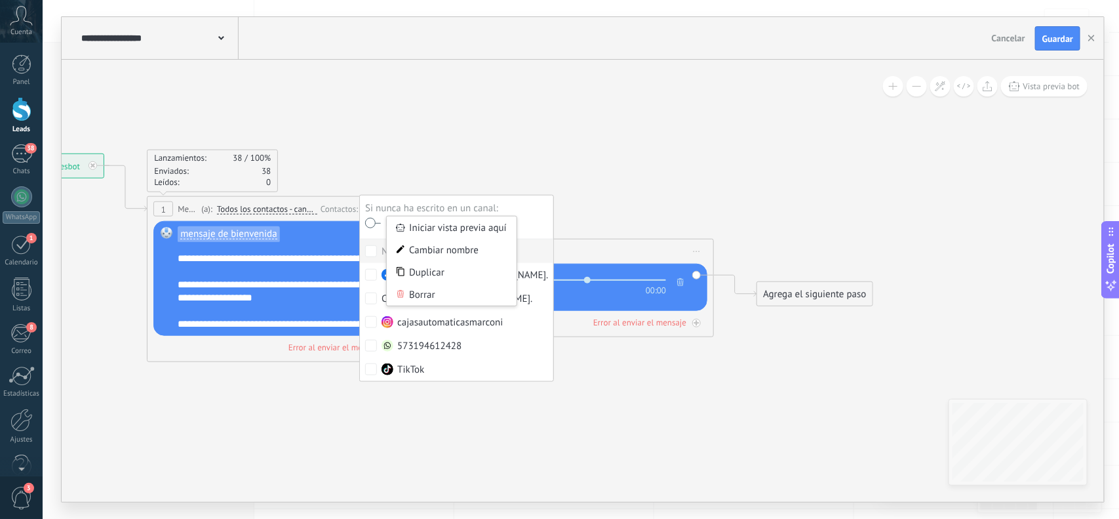
click at [556, 182] on icon at bounding box center [410, 280] width 1491 height 908
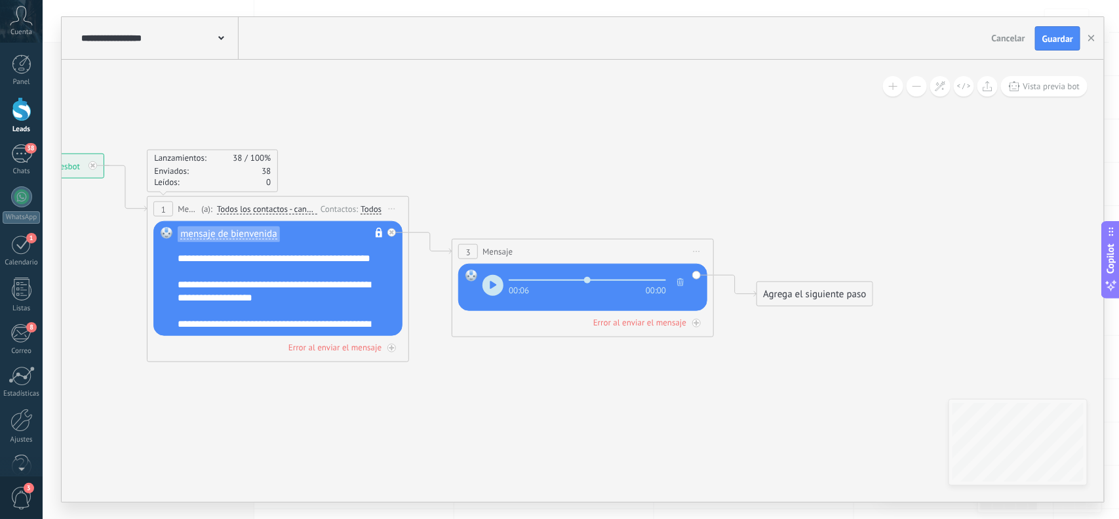
click at [374, 209] on div "Todos" at bounding box center [371, 209] width 21 height 10
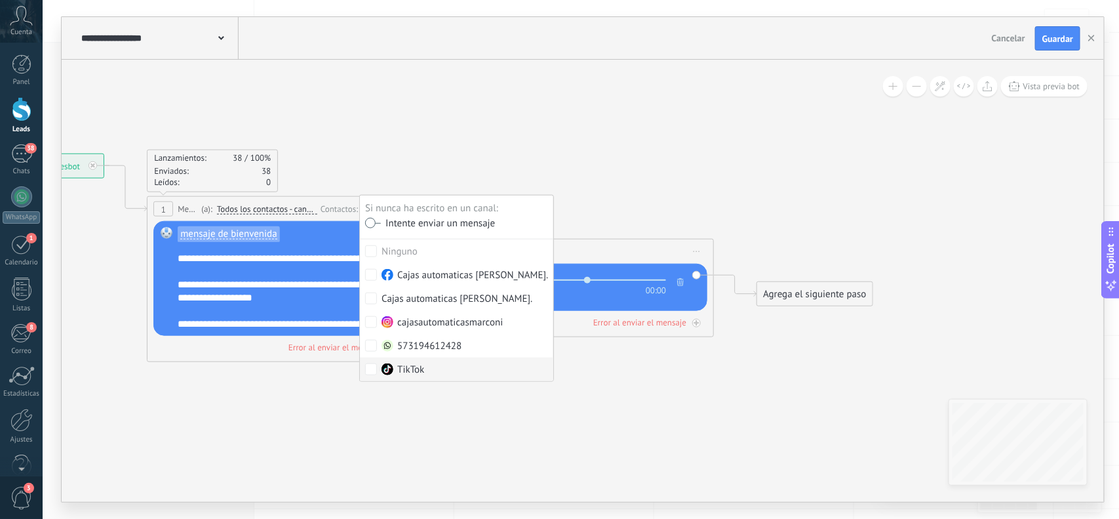
click at [447, 402] on icon at bounding box center [410, 280] width 1491 height 908
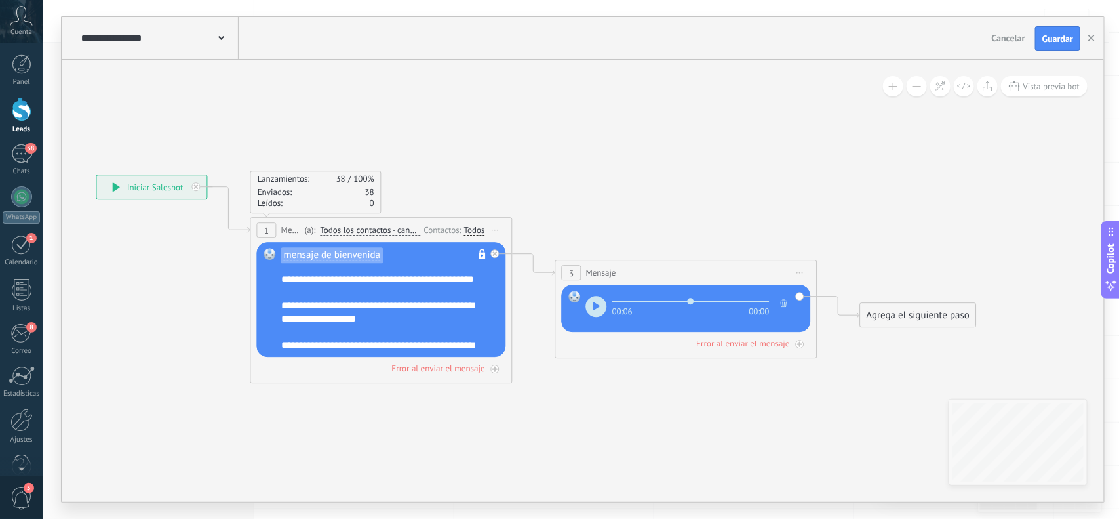
drag, startPoint x: 73, startPoint y: 260, endPoint x: 148, endPoint y: 240, distance: 76.8
click at [182, 279] on icon at bounding box center [514, 301] width 1491 height 908
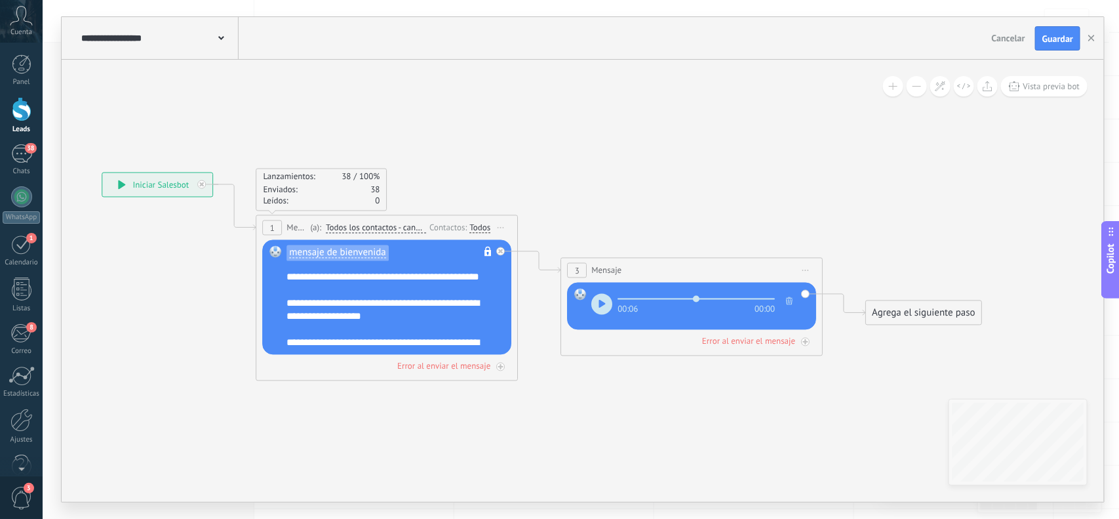
click at [172, 188] on div "**********" at bounding box center [158, 185] width 110 height 24
click at [120, 187] on icon at bounding box center [122, 184] width 7 height 9
click at [807, 292] on div "[DATE]T15:39:34.980Z.ogg [DATE]T15:39:56.868Z.ogg [DATE]T15:40:17.796Z.ogg [DAT…" at bounding box center [692, 306] width 249 height 47
click at [582, 267] on div "3" at bounding box center [578, 270] width 20 height 15
click at [808, 343] on icon at bounding box center [806, 341] width 7 height 7
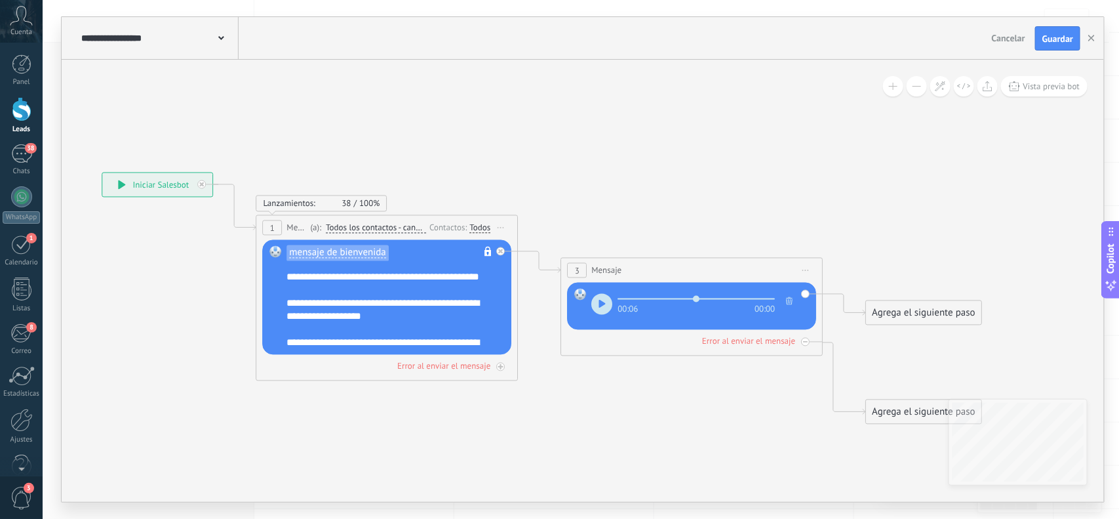
click at [808, 343] on icon at bounding box center [806, 342] width 5 height 5
click at [895, 80] on button "Vista previa bot" at bounding box center [1044, 86] width 87 height 20
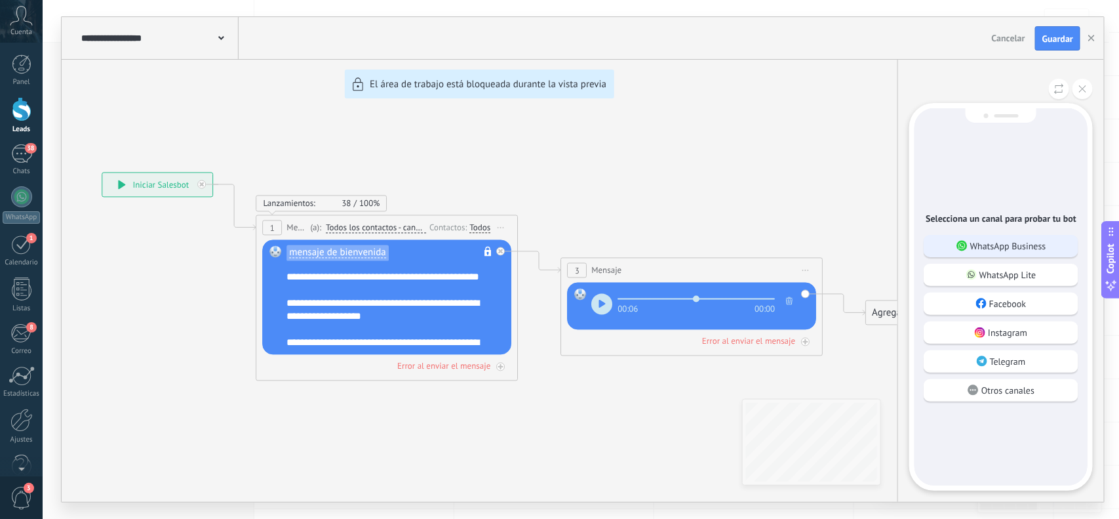
click at [895, 243] on p "WhatsApp Business" at bounding box center [1009, 246] width 76 height 12
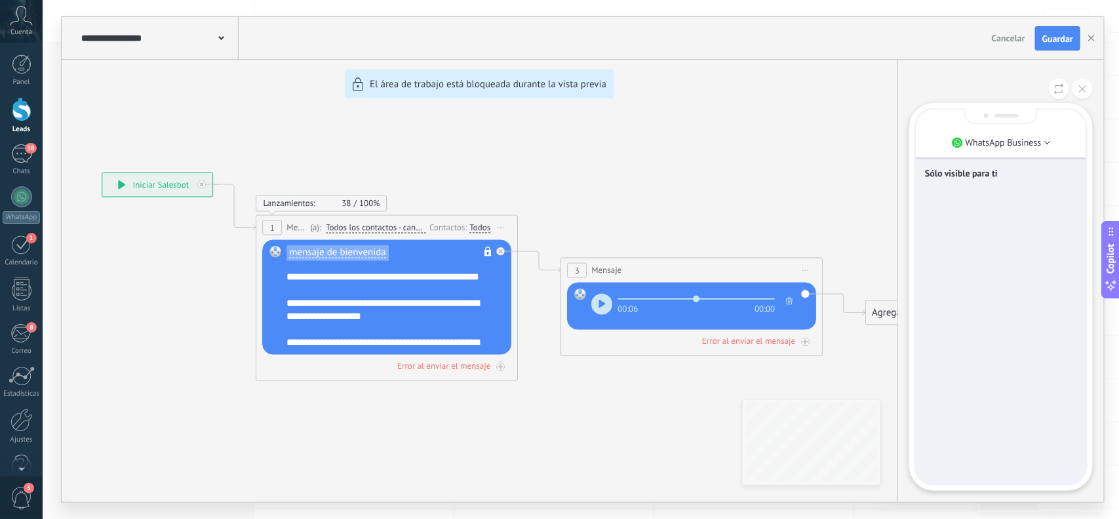
click at [895, 414] on div "Sólo visible para ti" at bounding box center [1001, 297] width 170 height 374
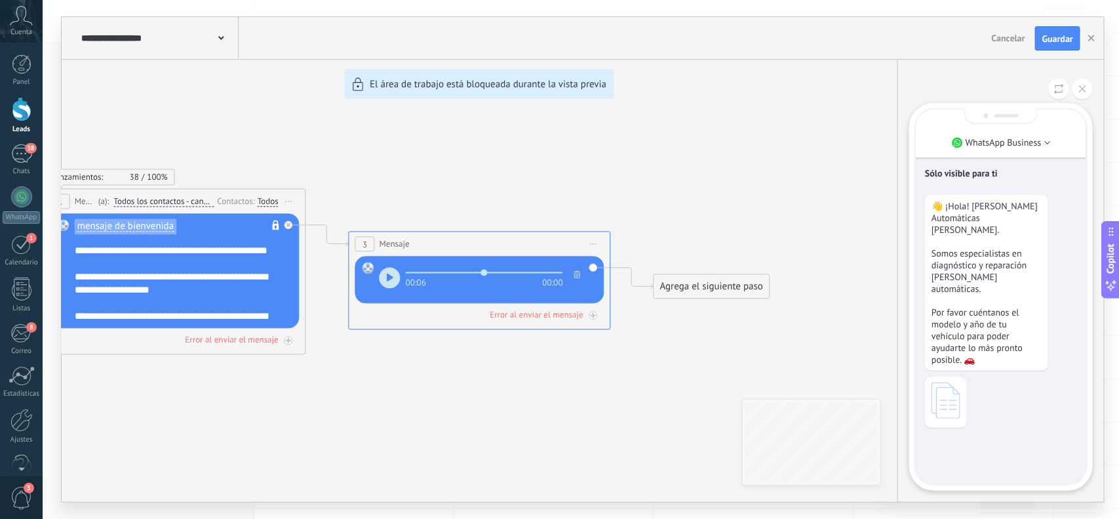
click at [895, 414] on div at bounding box center [1001, 402] width 152 height 50
click at [895, 414] on use at bounding box center [946, 400] width 29 height 36
click at [895, 414] on icon at bounding box center [946, 400] width 29 height 36
click at [895, 89] on icon at bounding box center [1059, 88] width 10 height 11
click at [325, 225] on div "**********" at bounding box center [583, 259] width 1043 height 485
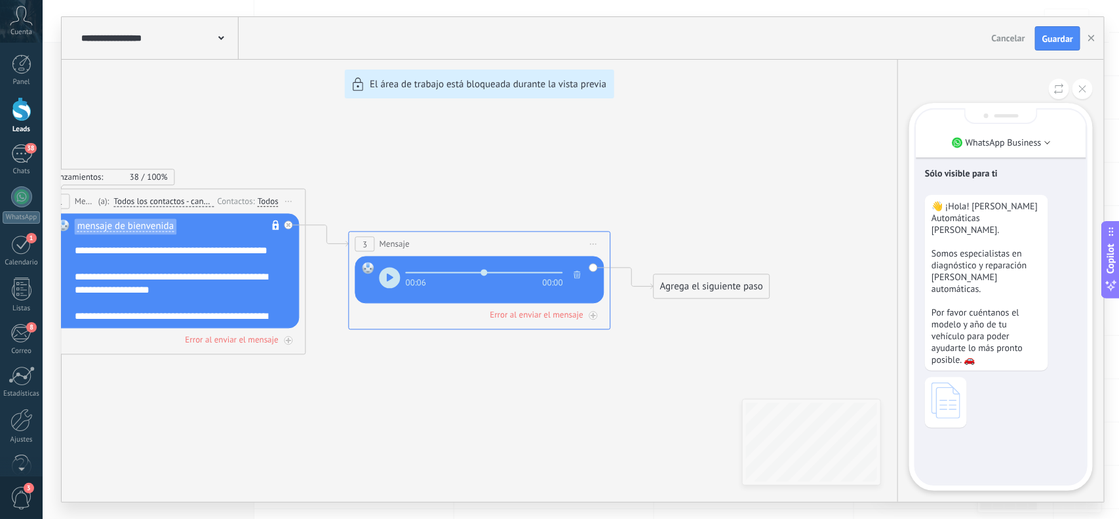
click at [325, 230] on div "**********" at bounding box center [583, 259] width 1043 height 485
click at [331, 281] on div "**********" at bounding box center [583, 259] width 1043 height 485
drag, startPoint x: 304, startPoint y: 164, endPoint x: 254, endPoint y: 134, distance: 57.4
click at [258, 139] on div "**********" at bounding box center [583, 259] width 1043 height 485
click at [685, 287] on div "**********" at bounding box center [583, 259] width 1043 height 485
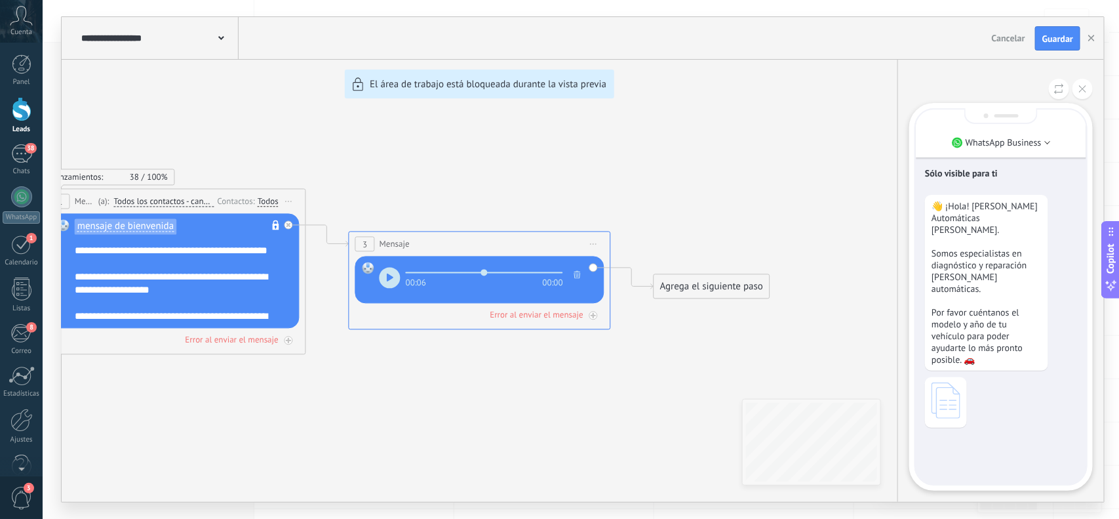
click at [685, 292] on div "**********" at bounding box center [583, 259] width 1043 height 485
drag, startPoint x: 692, startPoint y: 290, endPoint x: 613, endPoint y: 372, distance: 114.1
click at [613, 372] on div "**********" at bounding box center [583, 259] width 1043 height 485
click at [895, 87] on button at bounding box center [1083, 89] width 20 height 20
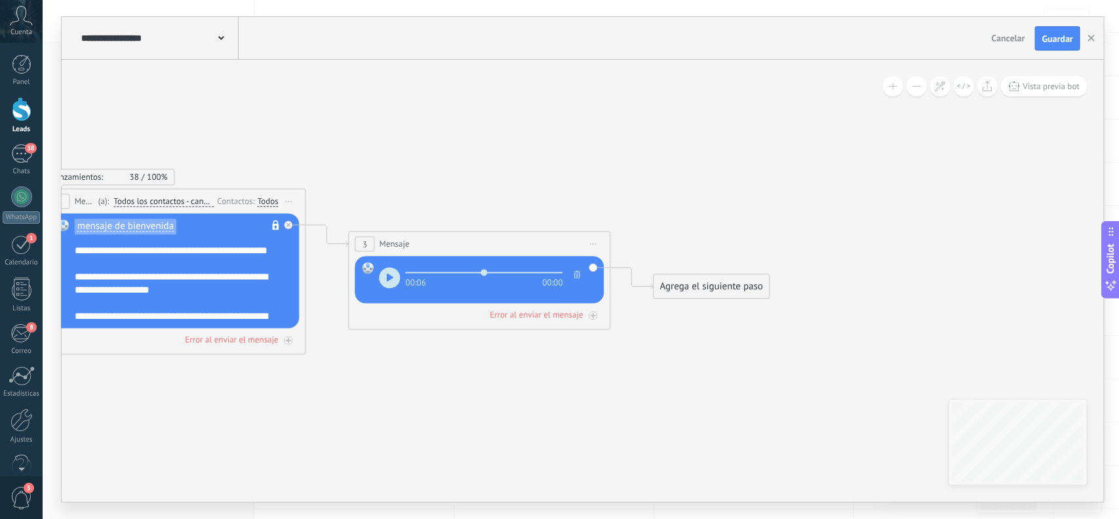
click at [702, 293] on div "Agrega el siguiente paso" at bounding box center [711, 287] width 115 height 22
